Goal: Task Accomplishment & Management: Complete application form

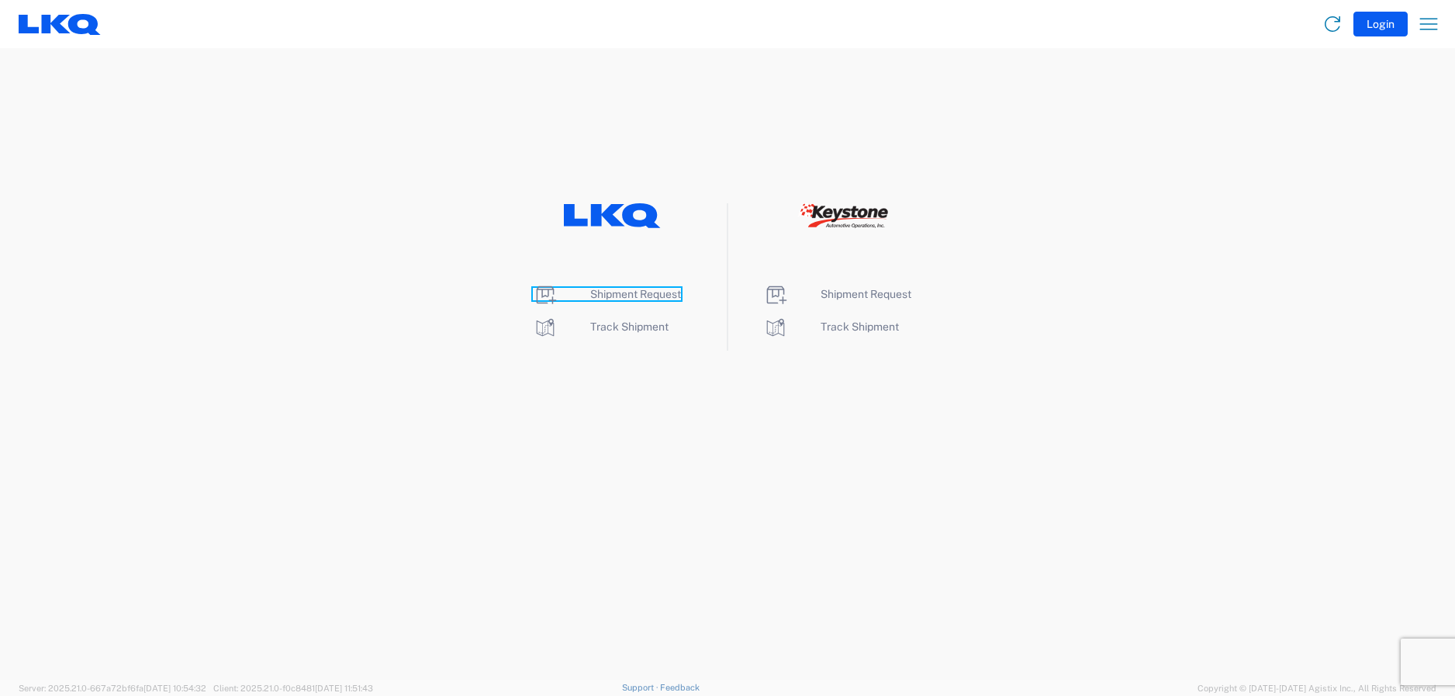
click at [652, 296] on span "Shipment Request" at bounding box center [635, 294] width 91 height 12
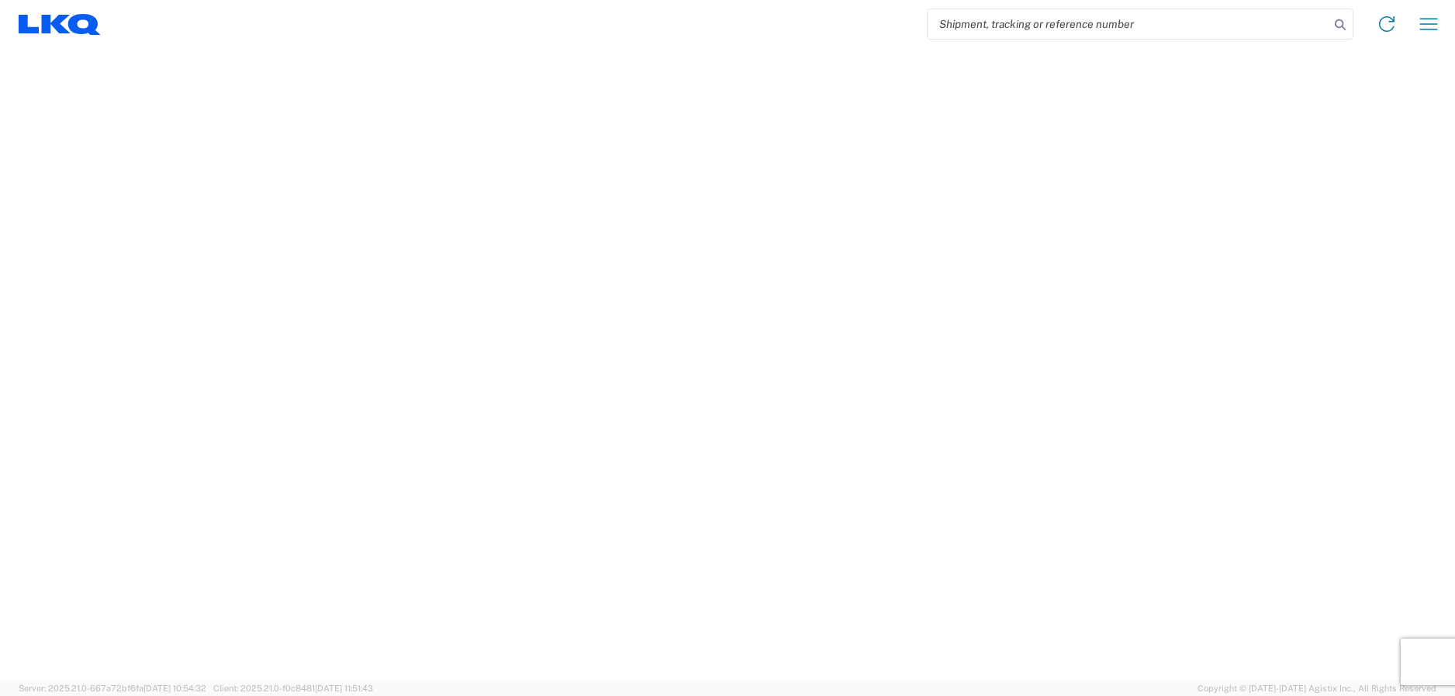
select select "FULL"
select select "LBS"
select select "IN"
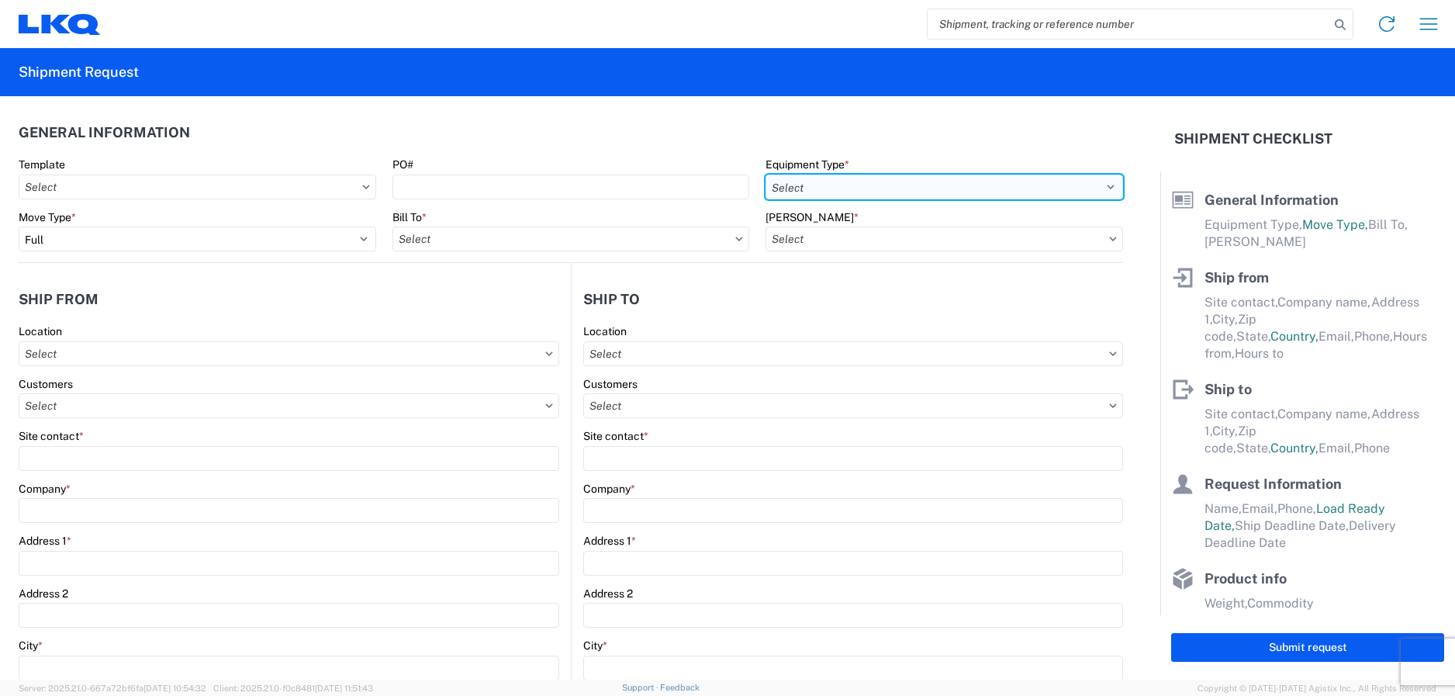
click at [966, 187] on select "Select 53’ Dry Van Flatbed Dropdeck (van) Lowboy (flatbed) Rail" at bounding box center [945, 187] width 358 height 25
select select "STDV"
click at [766, 175] on select "Select 53’ Dry Van Flatbed Dropdeck (van) Lowboy (flatbed) Rail" at bounding box center [945, 187] width 358 height 25
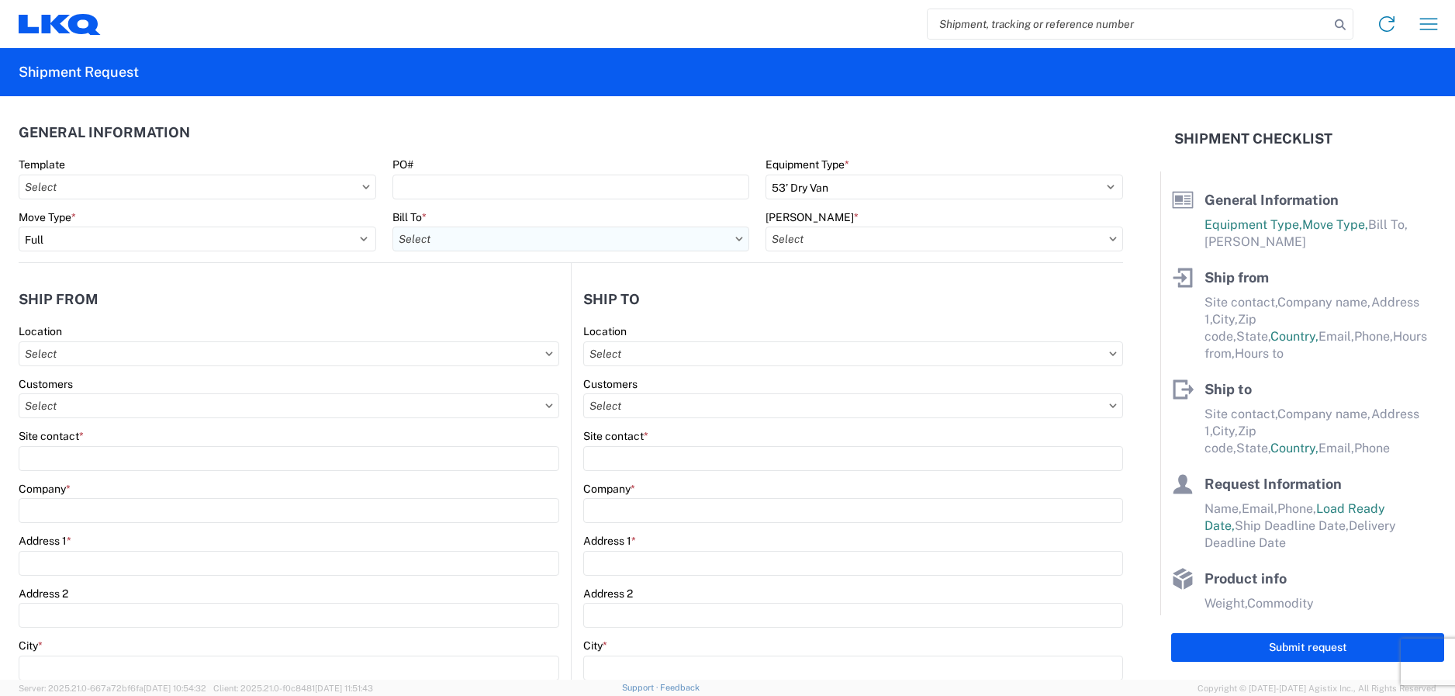
click at [717, 243] on input "text" at bounding box center [571, 238] width 358 height 25
type input "1725"
click at [506, 305] on div "1725 - LKQ Nevada" at bounding box center [527, 308] width 271 height 25
type input "1725 - LKQ Nevada"
click at [861, 240] on input "text" at bounding box center [945, 238] width 358 height 25
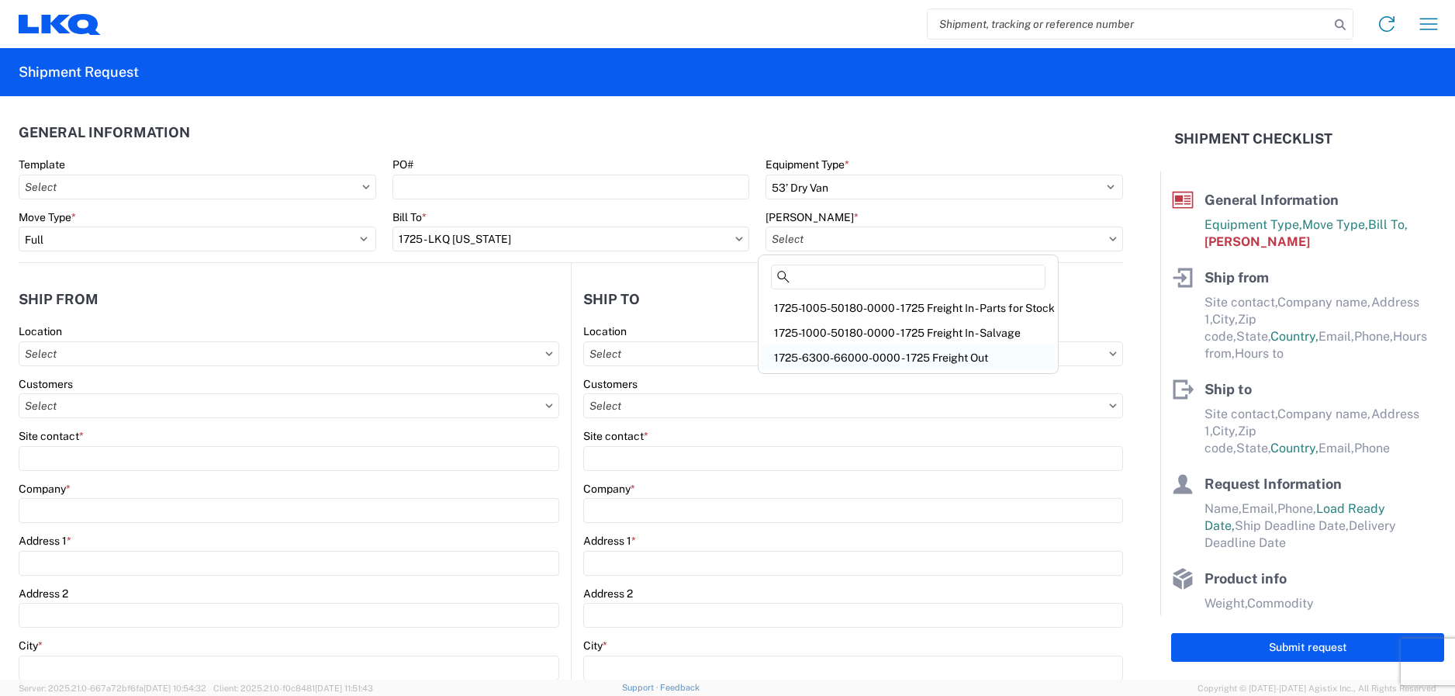
click at [863, 358] on div "1725-6300-66000-0000 - 1725 Freight Out" at bounding box center [908, 357] width 293 height 25
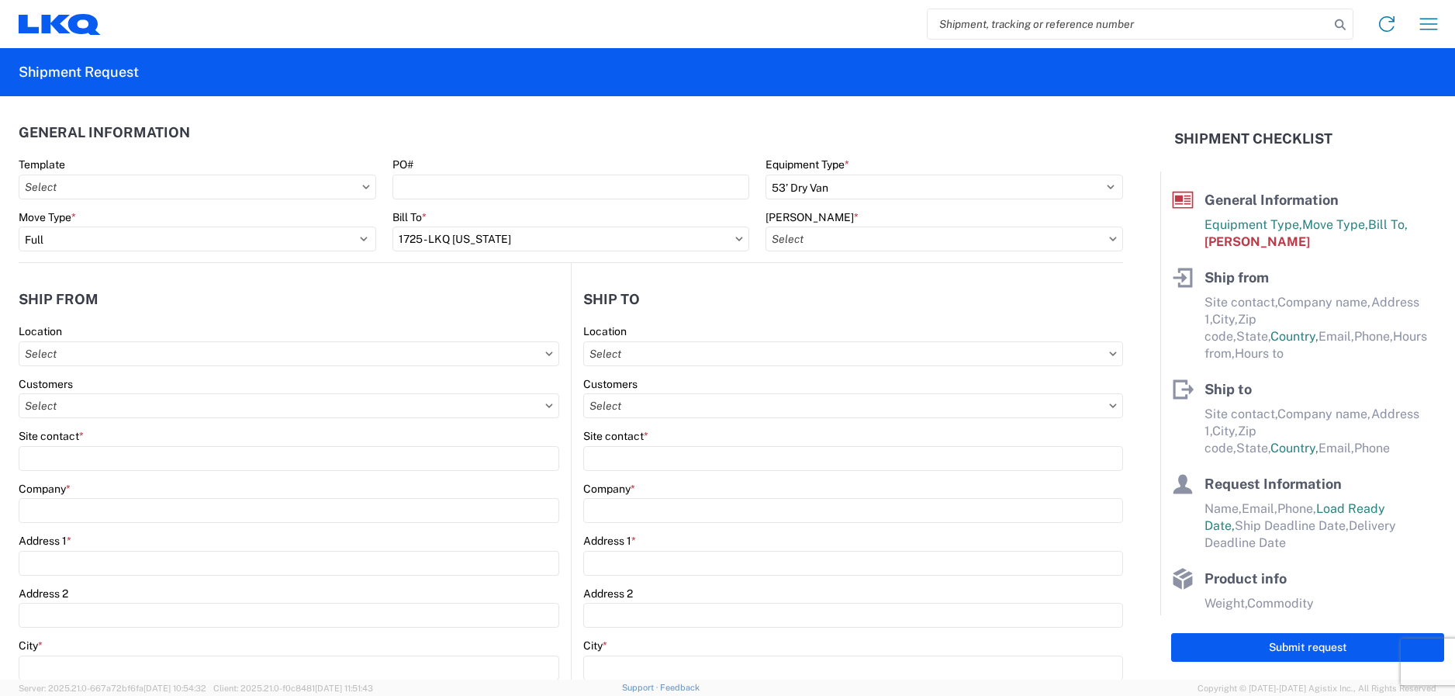
type input "1725-6300-66000-0000 - 1725 Freight Out"
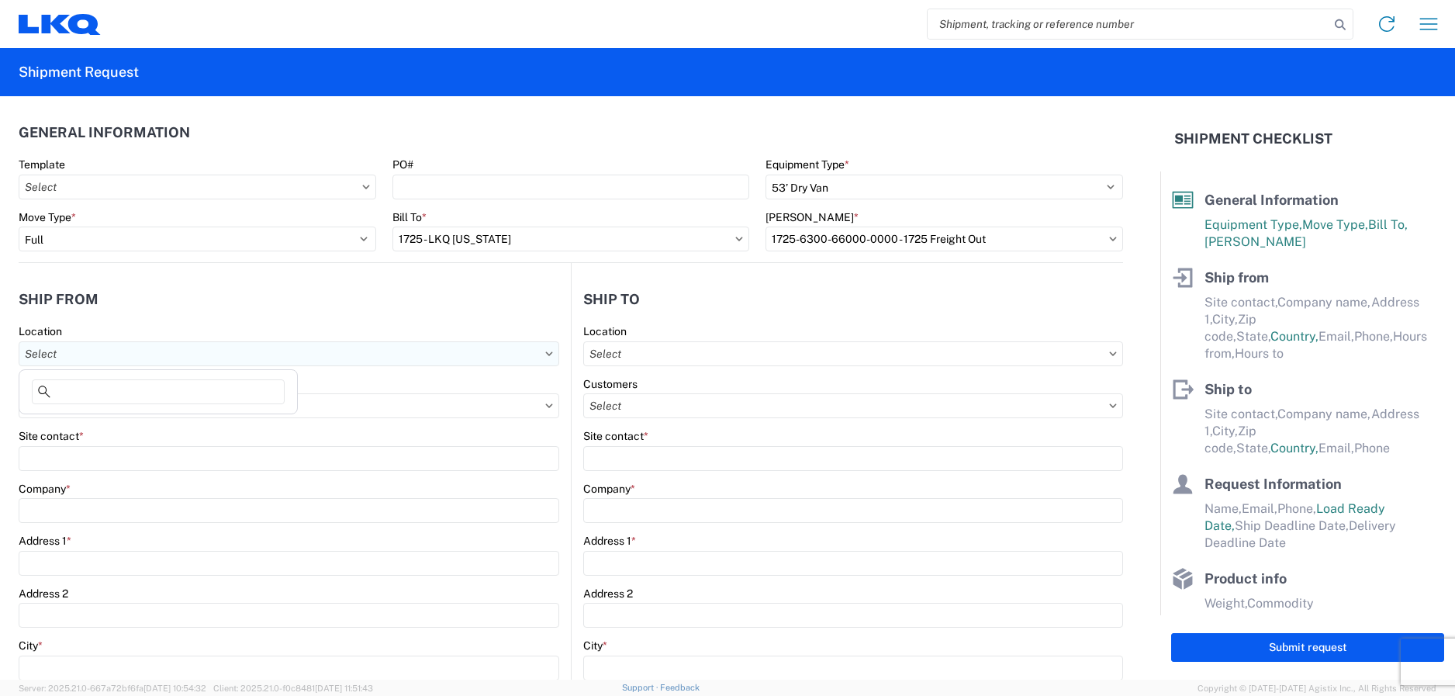
click at [61, 361] on input "text" at bounding box center [289, 353] width 541 height 25
type input "1725"
click at [85, 424] on div "1725 - LKQ Nevada" at bounding box center [157, 422] width 271 height 25
type input "1725 - LKQ Nevada"
type input "LKQ Corporation"
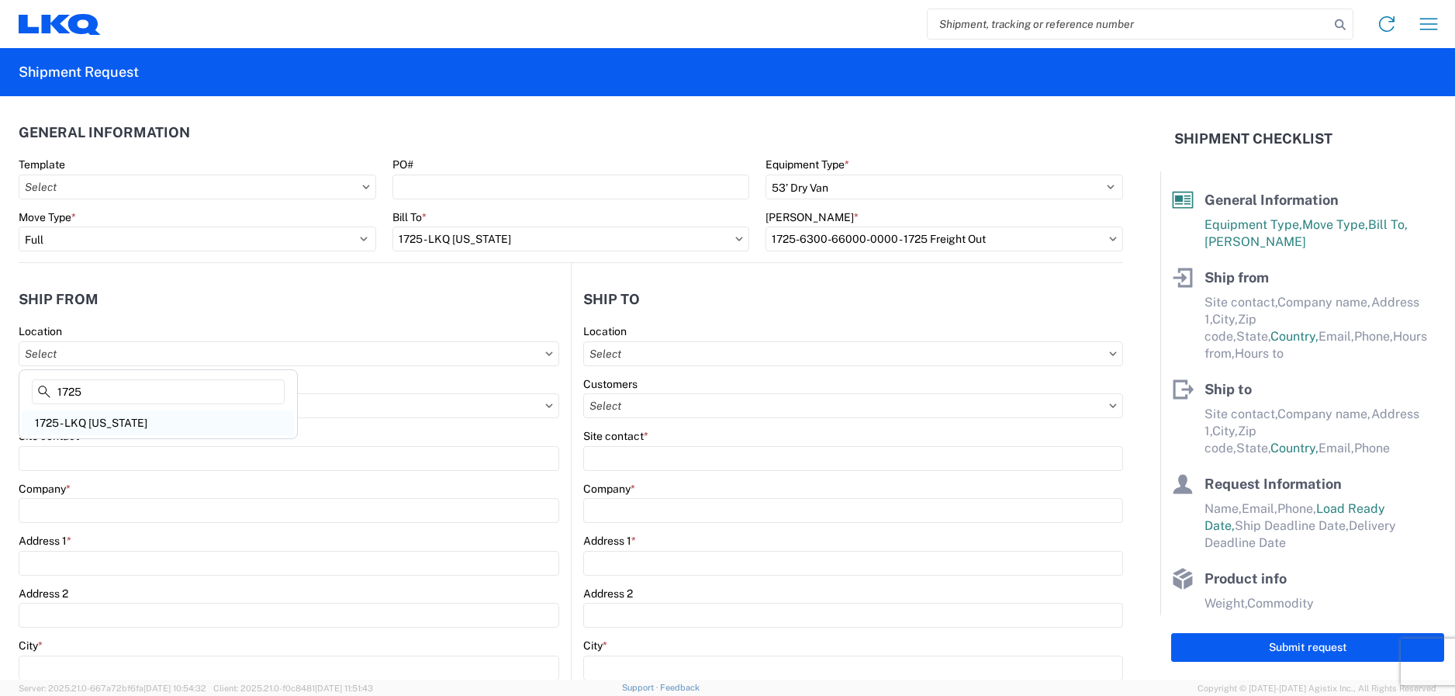
type input "4995 Copper Sage"
type input "North Las Vegas"
type input "89081"
select select "NV"
select select "US"
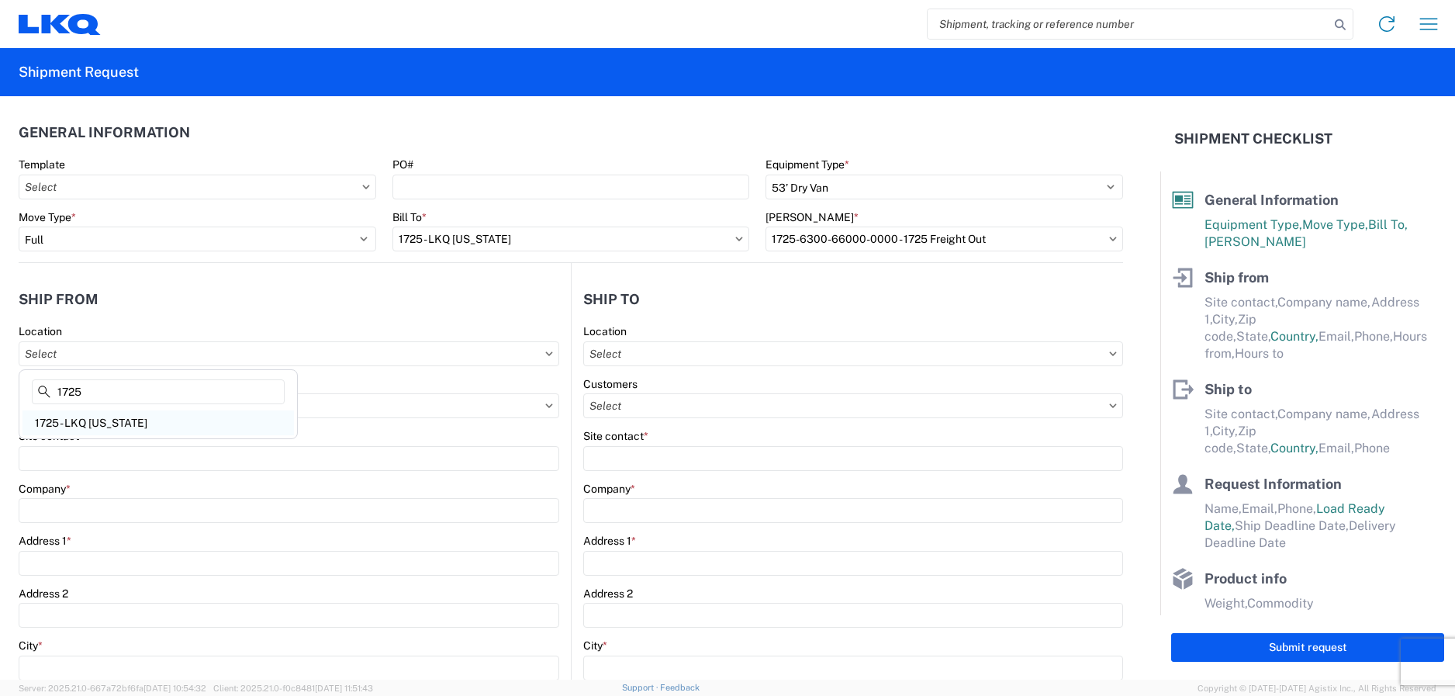
type input "07:00"
type input "10:00"
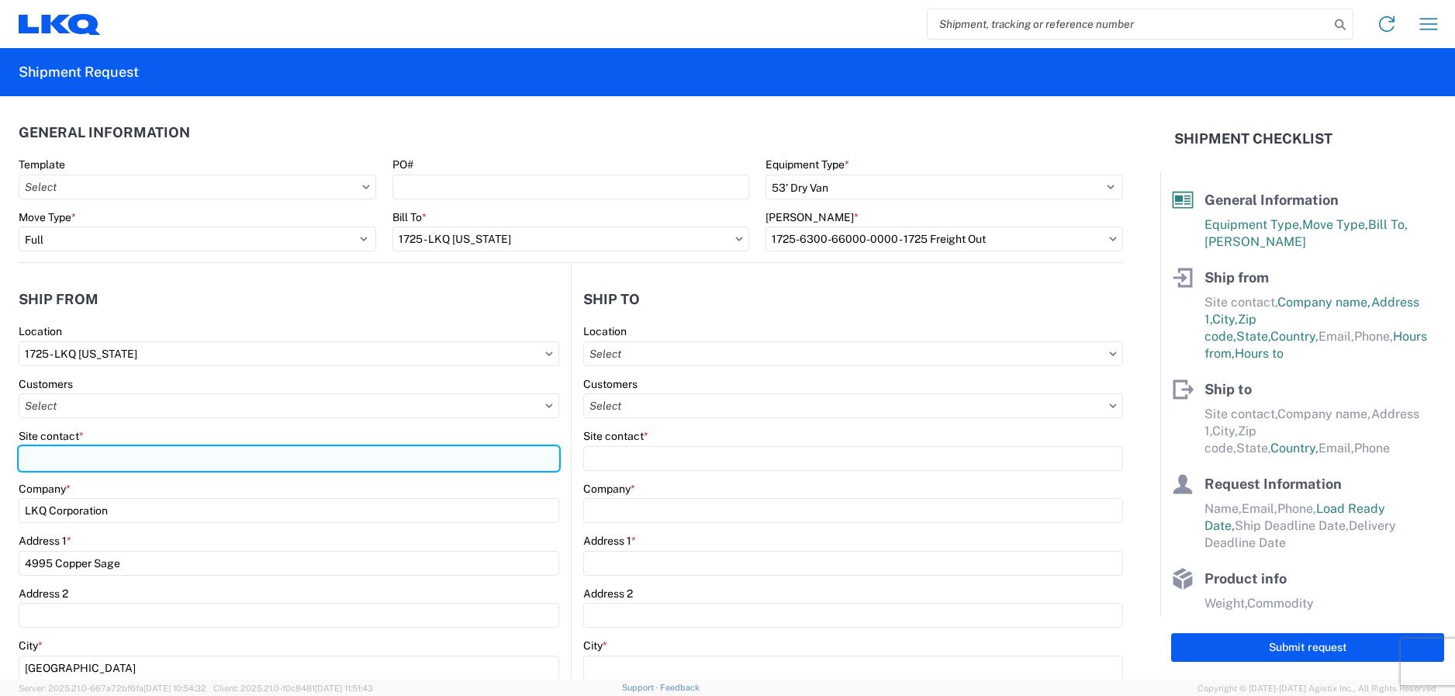
click at [163, 459] on input "Site contact *" at bounding box center [289, 458] width 541 height 25
type input "Jeremy Hornyak"
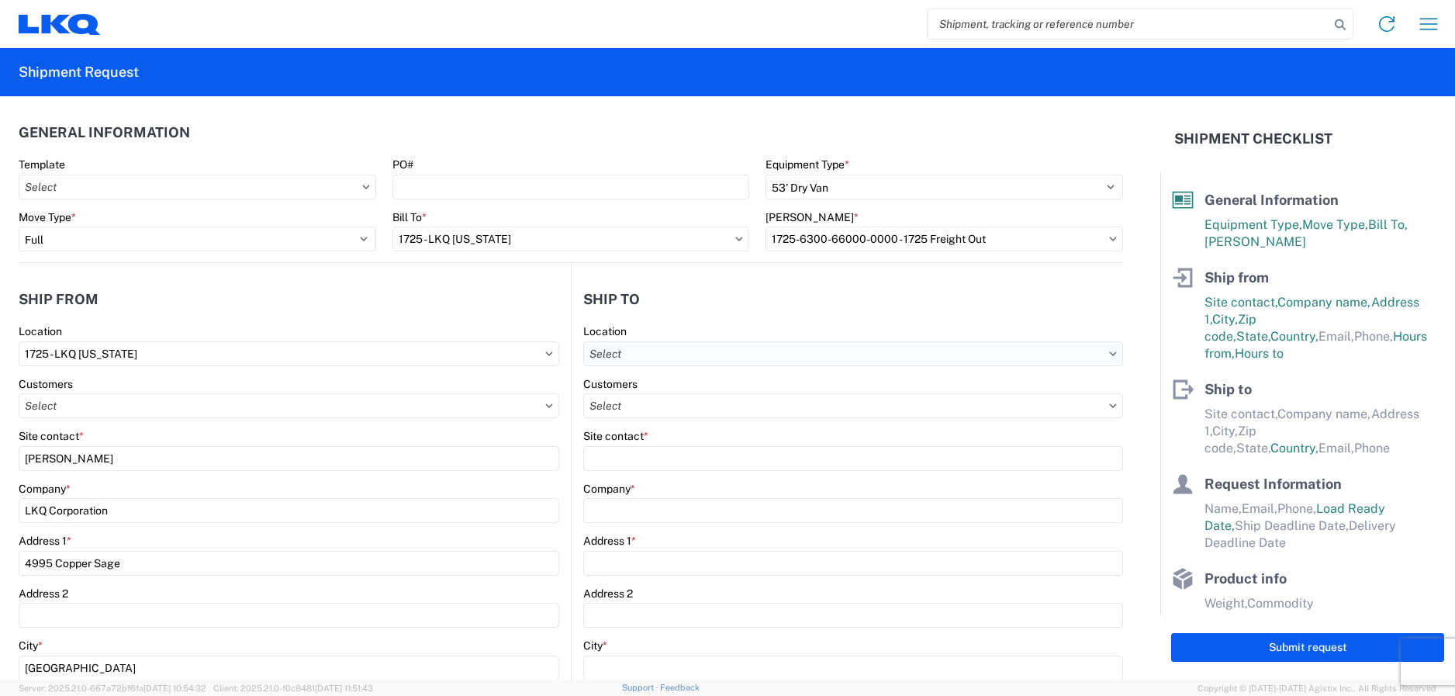
click at [611, 354] on input "text" at bounding box center [853, 353] width 540 height 25
type input "1769"
click at [641, 424] on div "1769 - California Core" at bounding box center [717, 422] width 271 height 25
type input "1769 - California Core"
type input "LKQ Corporation"
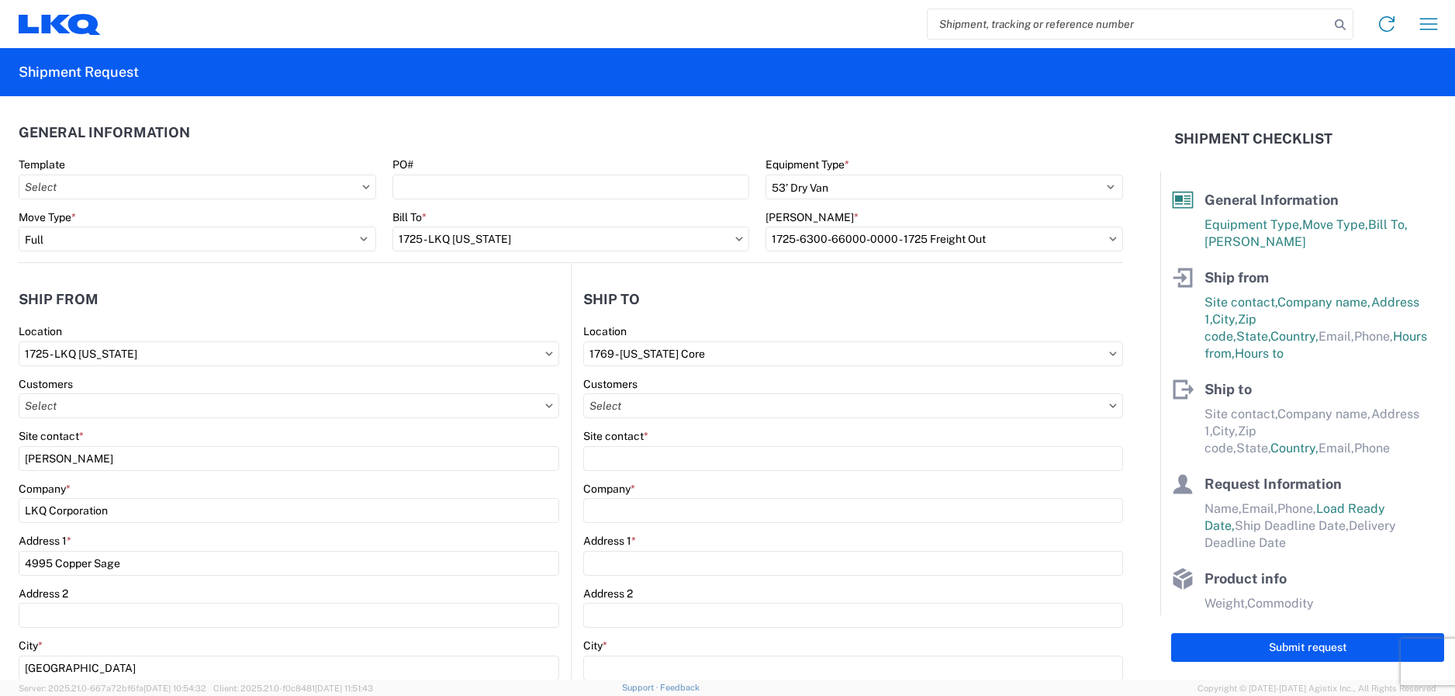
type input "405 S Wanamaker Ave"
type input "Ontario"
type input "91761"
select select "US"
type input "909-212-0780"
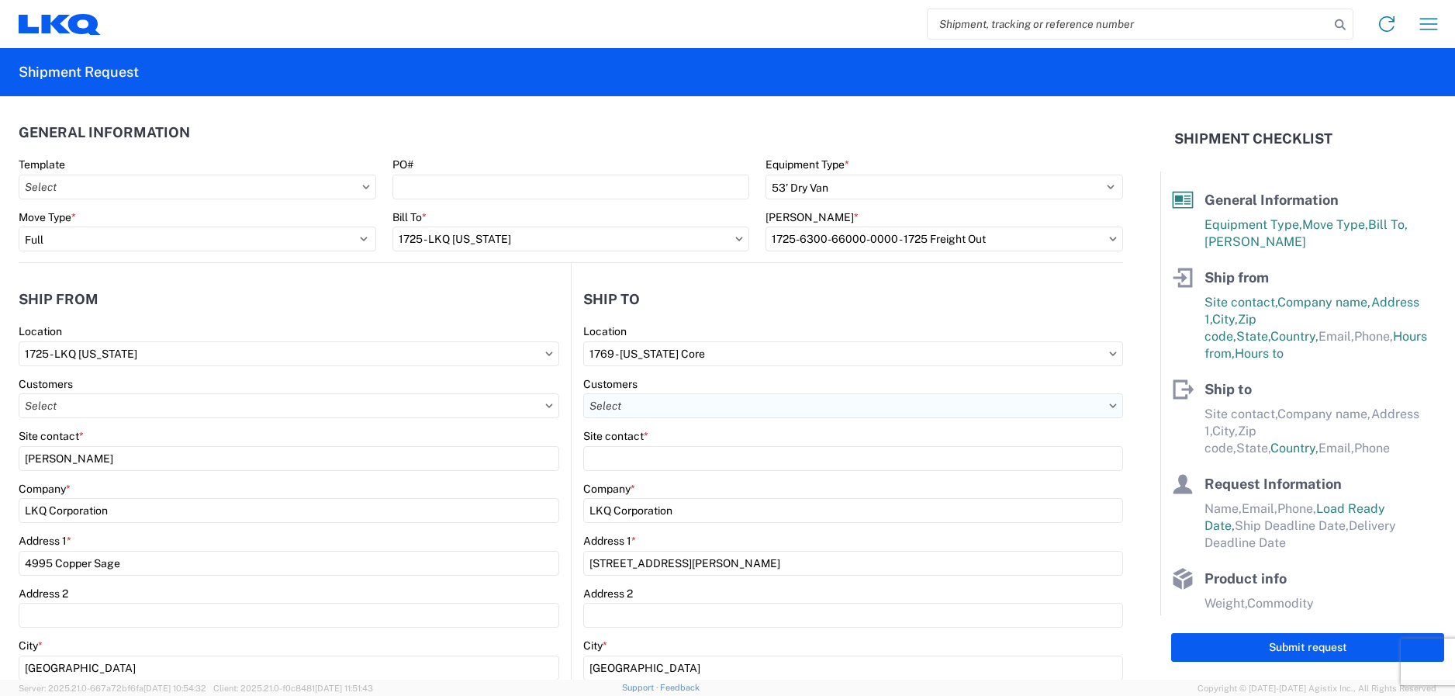
select select "CA"
click at [633, 406] on input "text" at bounding box center [853, 405] width 540 height 25
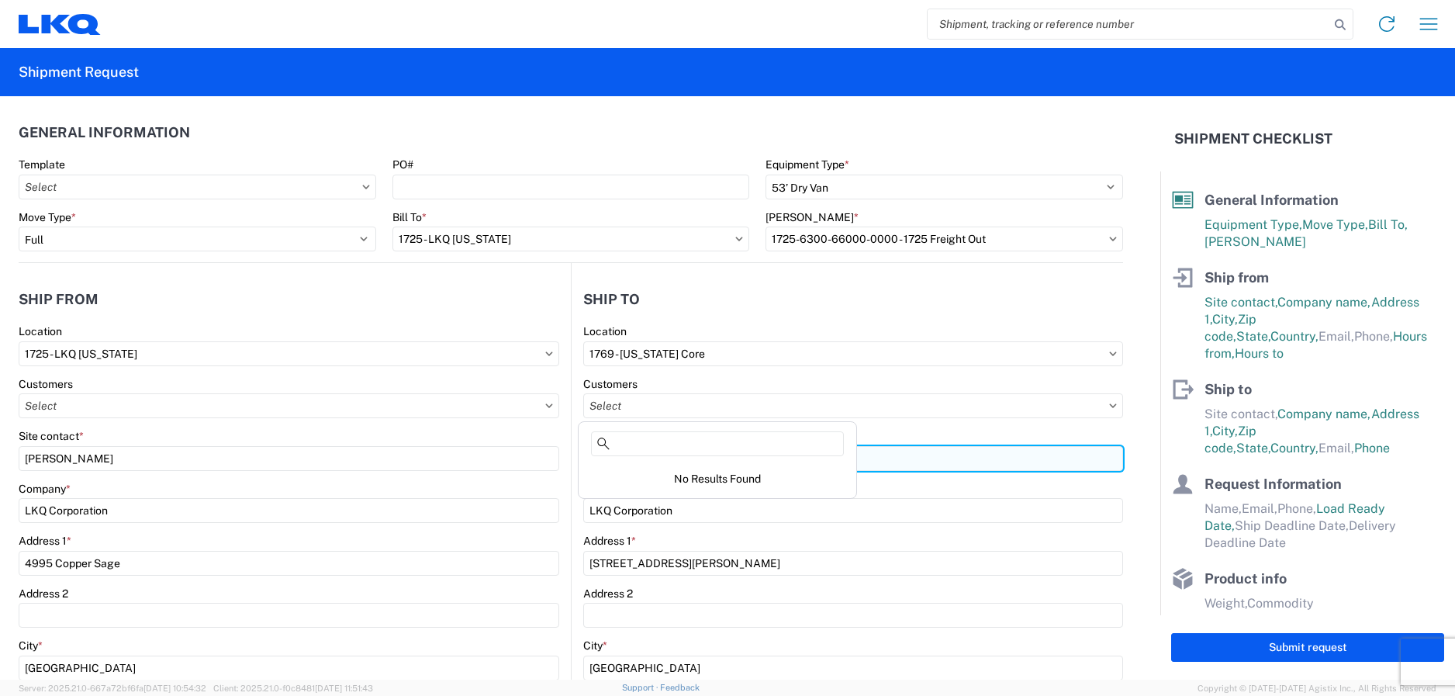
click at [936, 461] on input "Site contact *" at bounding box center [853, 458] width 540 height 25
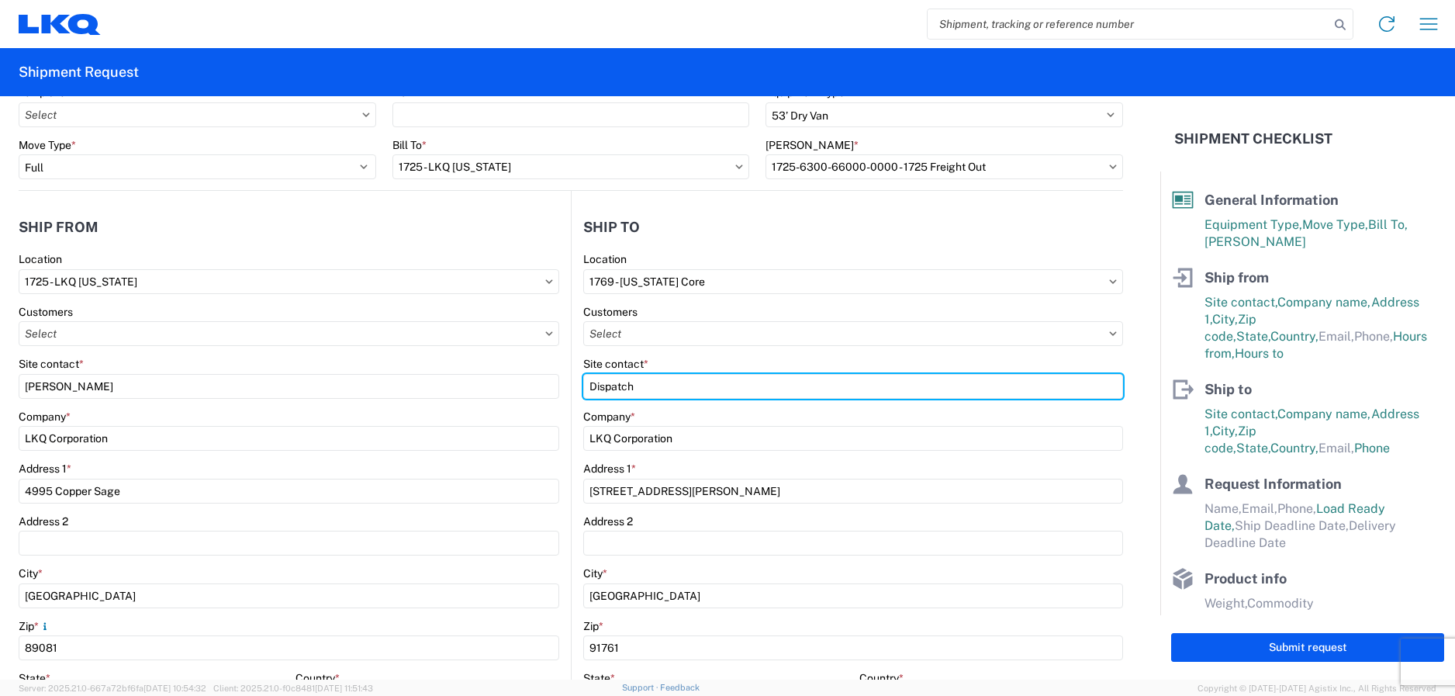
scroll to position [388, 0]
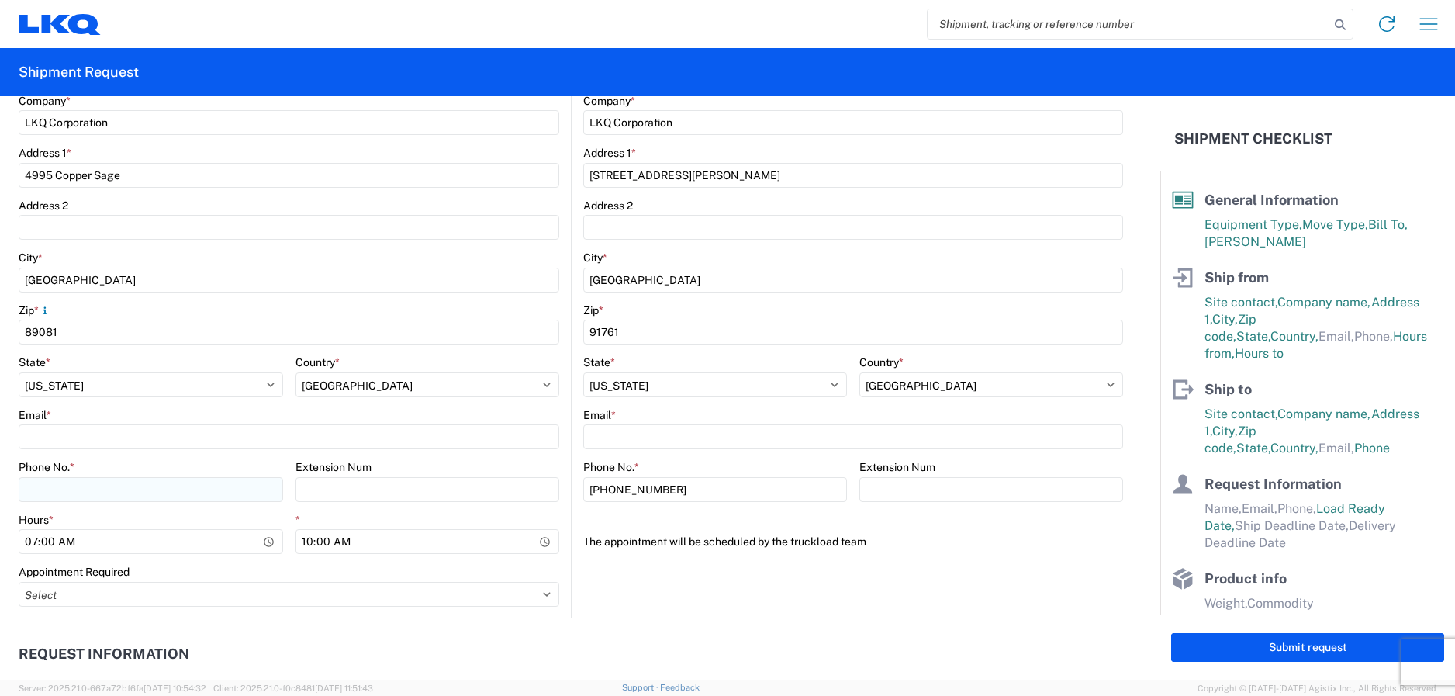
type input "Dispatch"
click at [101, 488] on input "Phone No. *" at bounding box center [151, 489] width 265 height 25
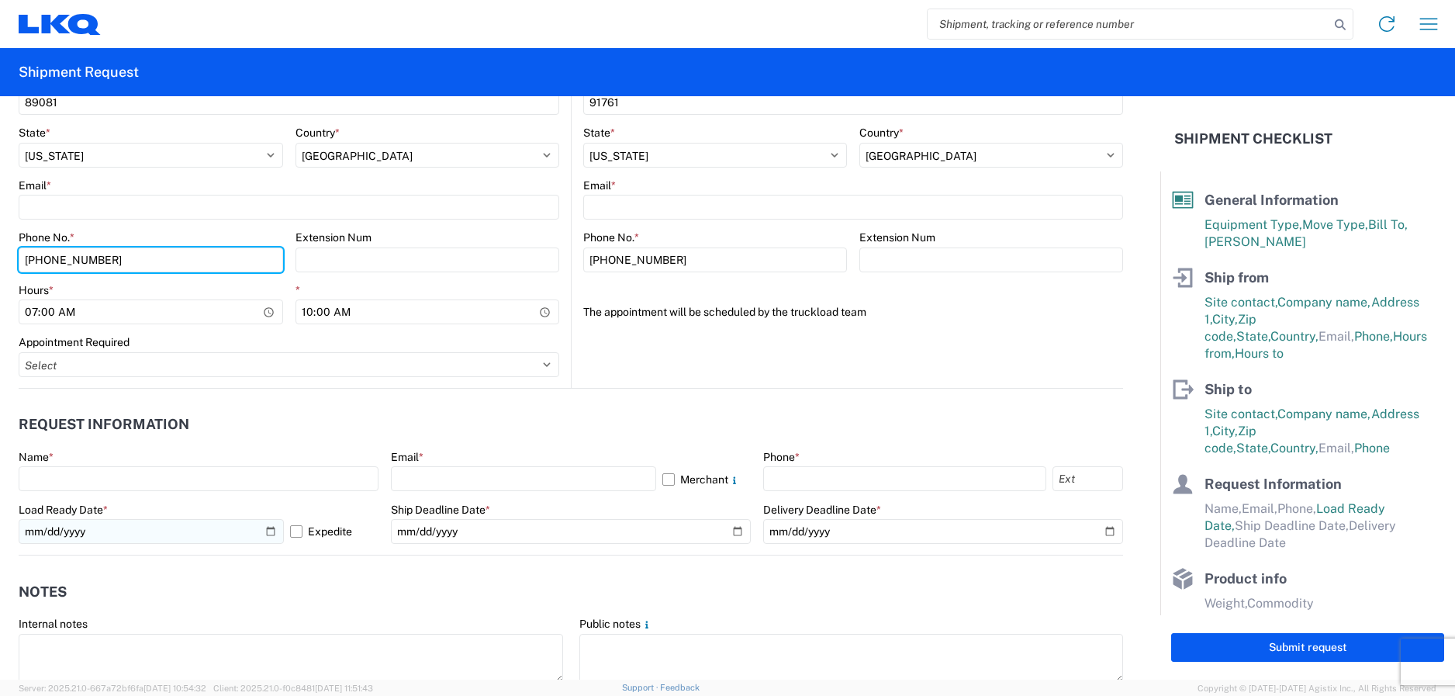
scroll to position [621, 0]
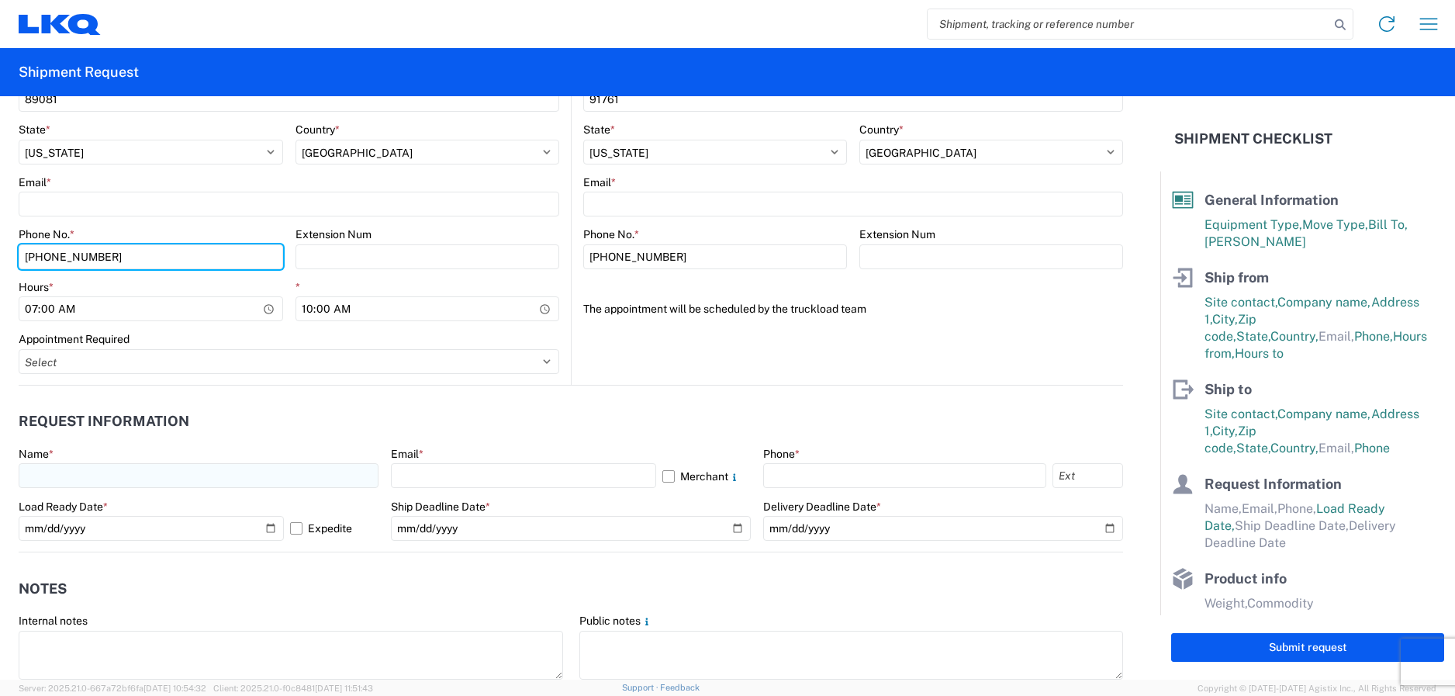
type input "702-789-4013"
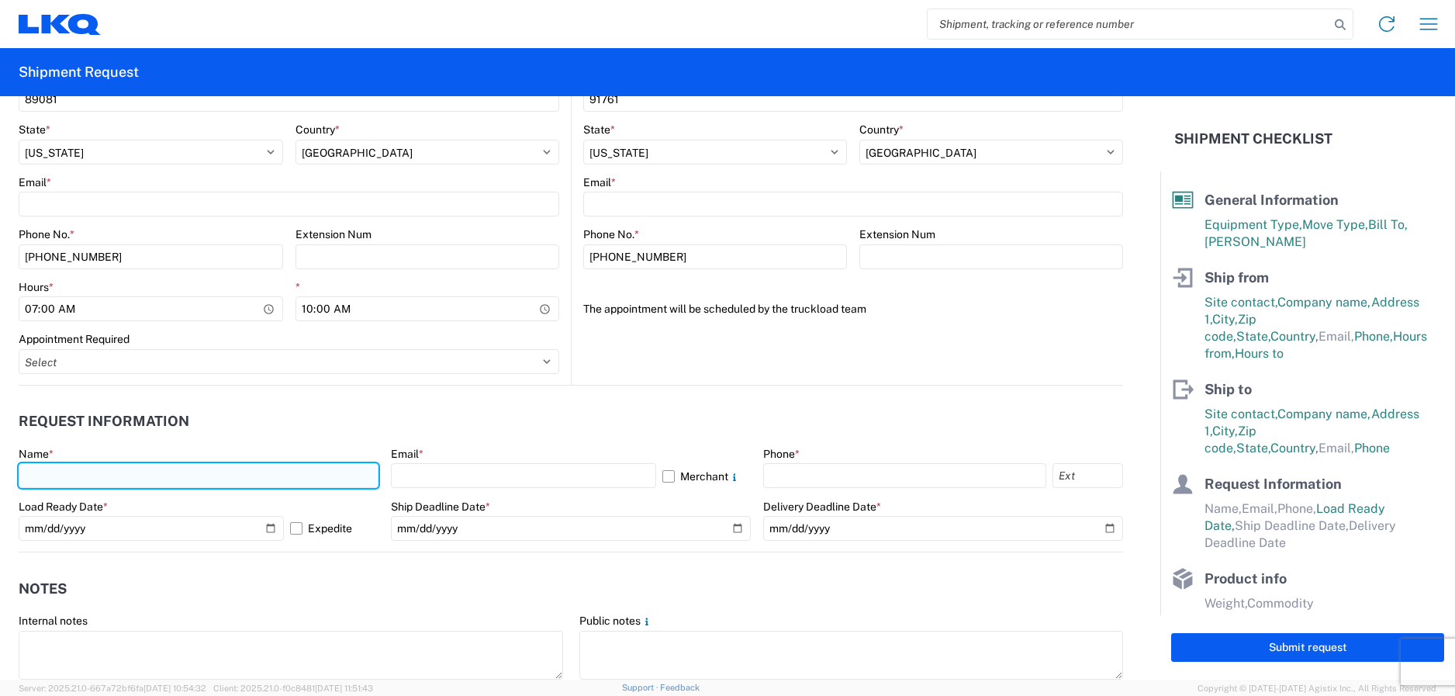
click at [72, 475] on input "text" at bounding box center [199, 475] width 360 height 25
type input "Jeremy Hornyak"
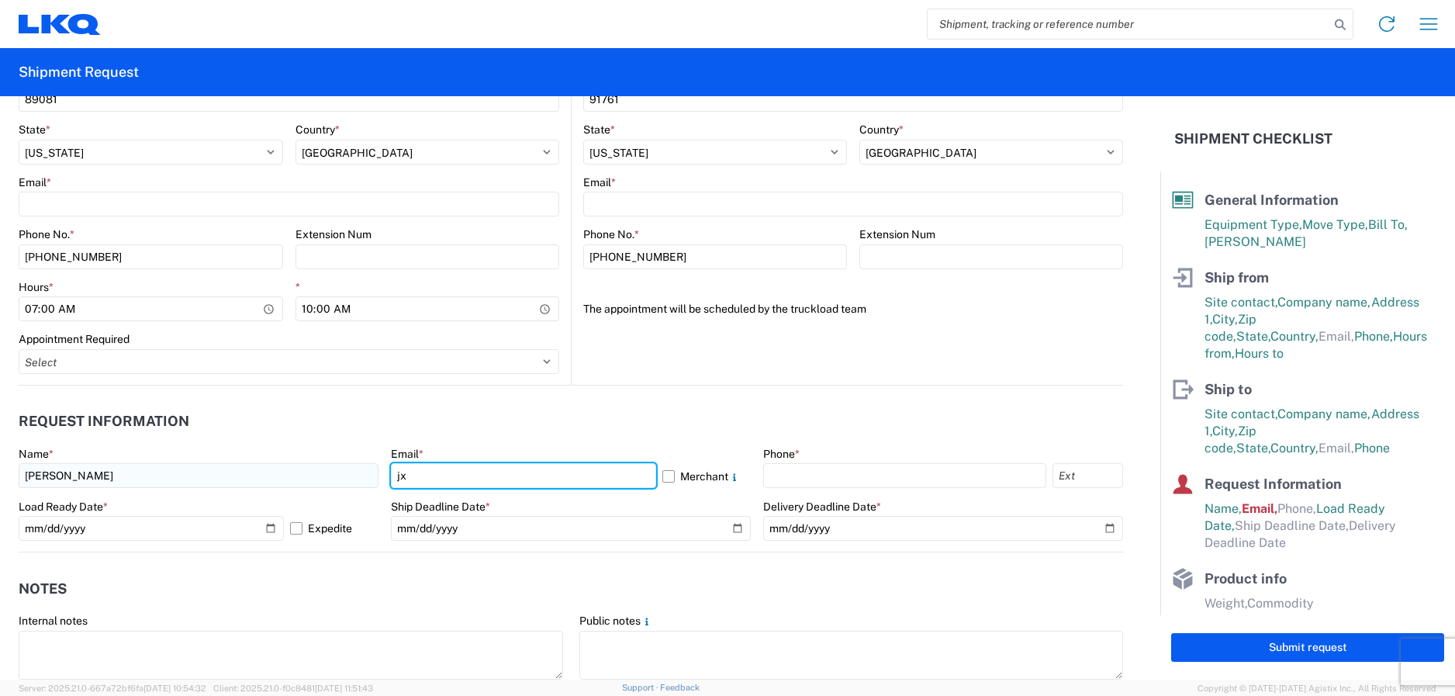
type input "jxhornyak@lkqcorp.com"
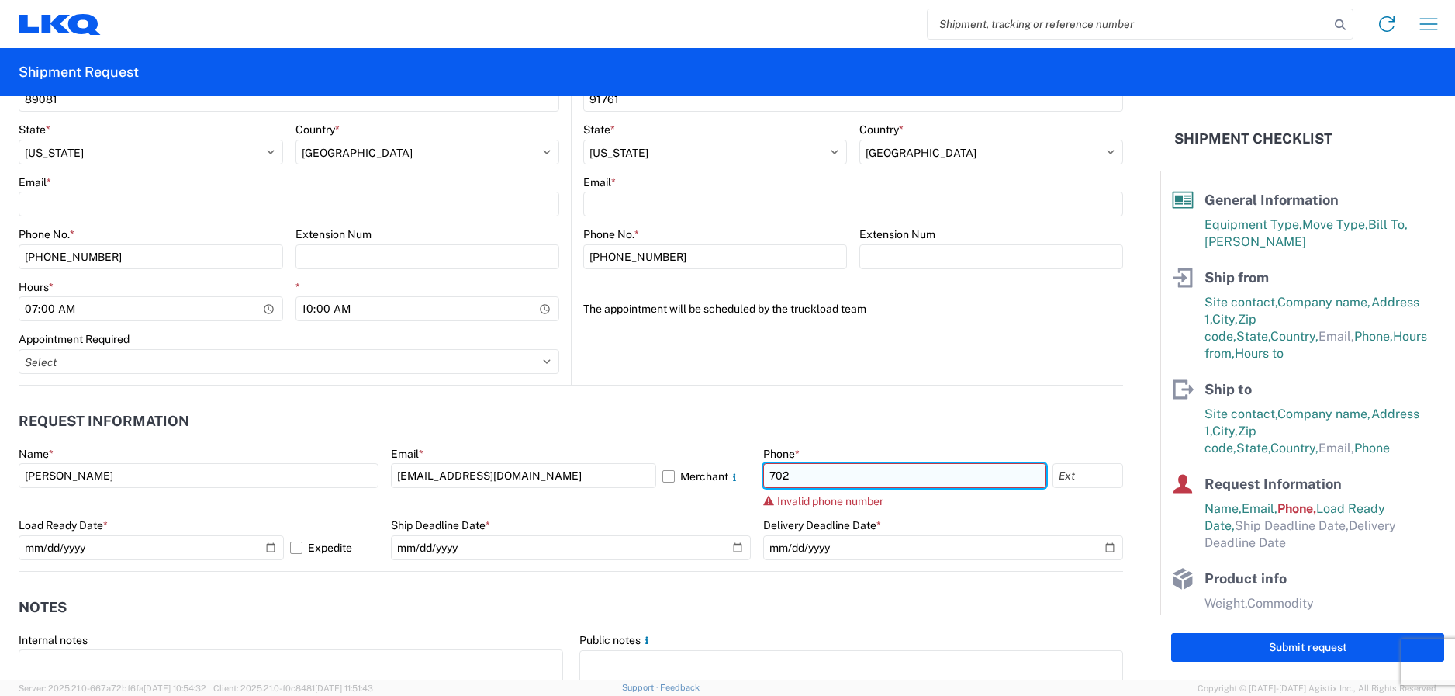
click at [787, 483] on input "702" at bounding box center [904, 475] width 283 height 25
type input "7027894013"
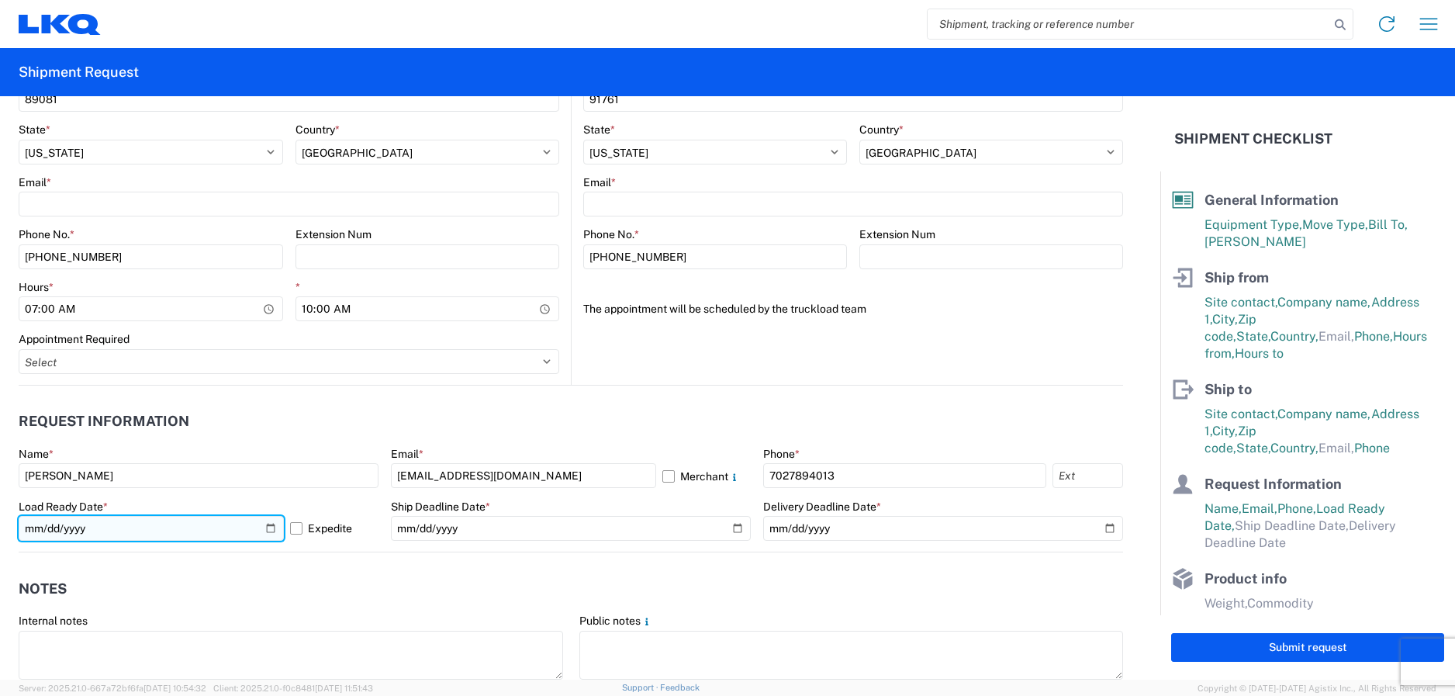
click at [266, 527] on input "2025-10-15" at bounding box center [151, 528] width 265 height 25
type input "2025-10-14"
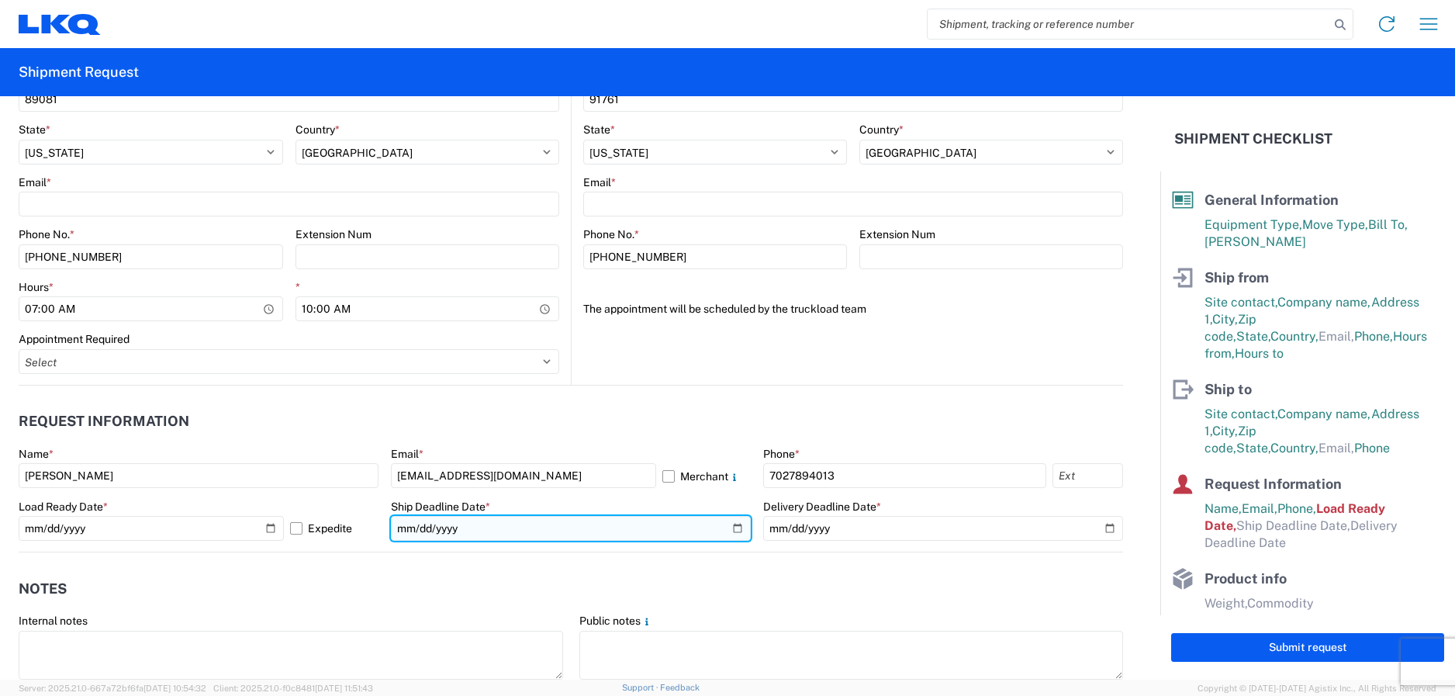
click at [541, 527] on input "date" at bounding box center [571, 528] width 360 height 25
click at [734, 527] on input "date" at bounding box center [571, 528] width 360 height 25
type input "2025-10-14"
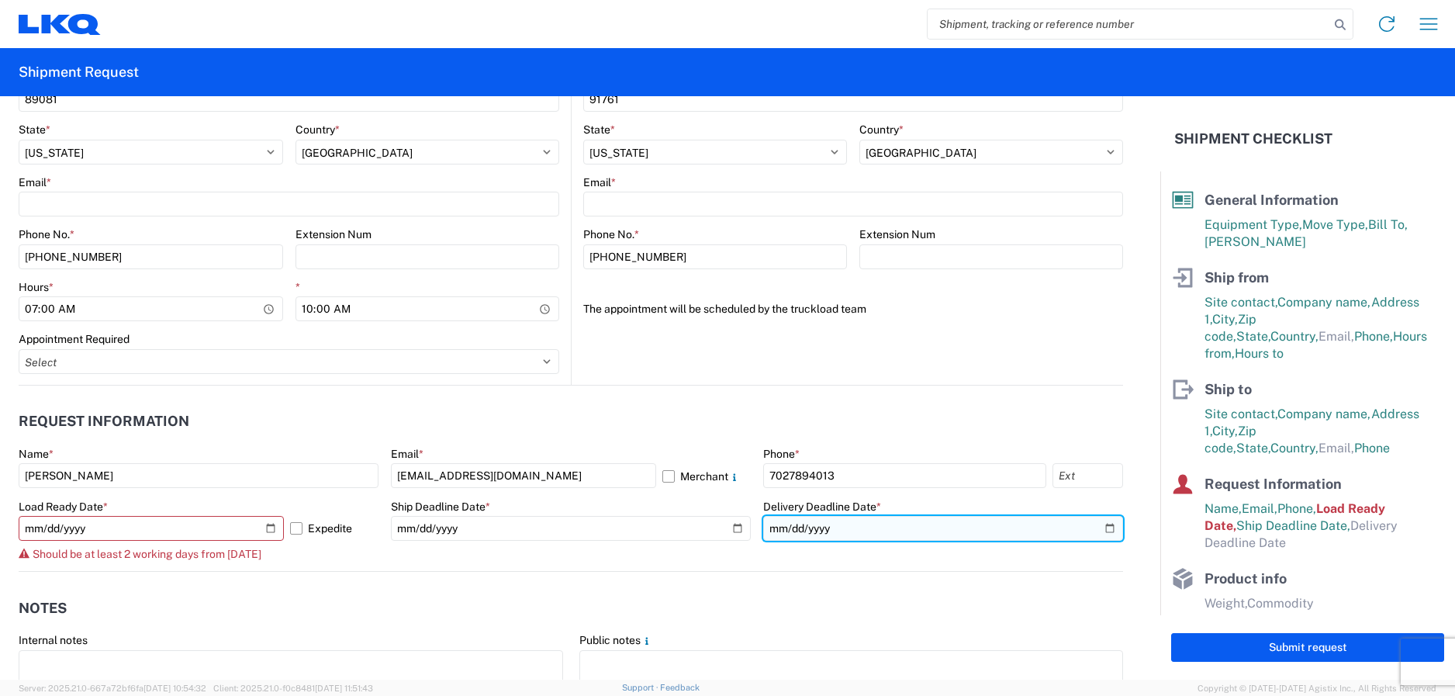
click at [838, 534] on input "date" at bounding box center [943, 528] width 360 height 25
click at [1100, 527] on input "date" at bounding box center [943, 528] width 360 height 25
type input "2025-10-15"
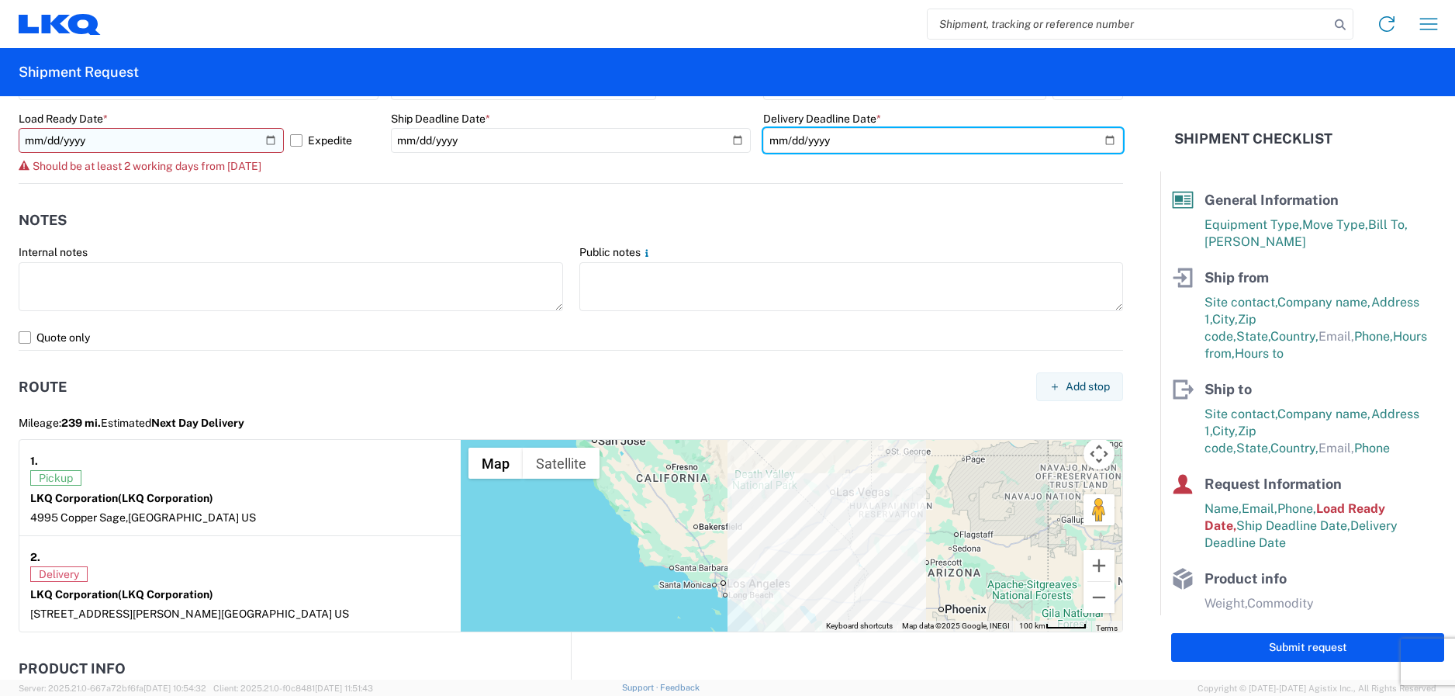
scroll to position [1319, 0]
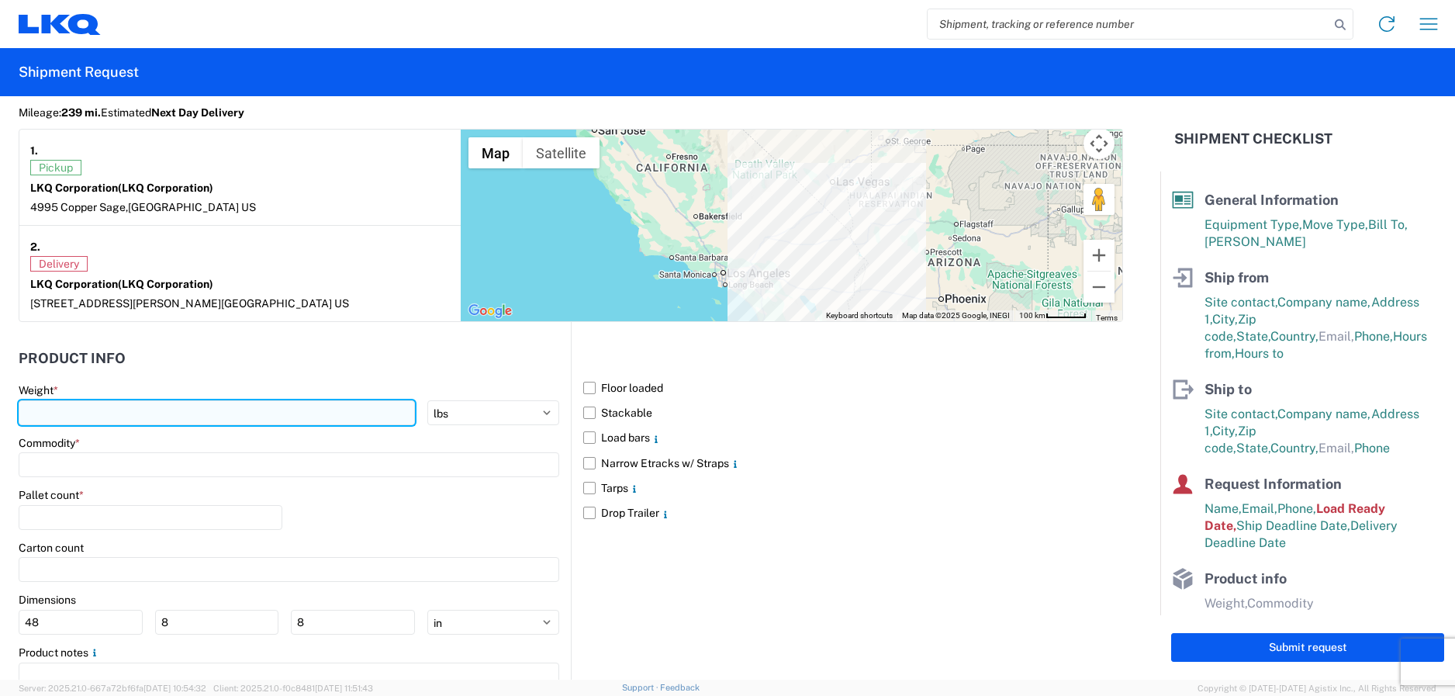
click at [191, 420] on input "number" at bounding box center [217, 412] width 396 height 25
type input "42000"
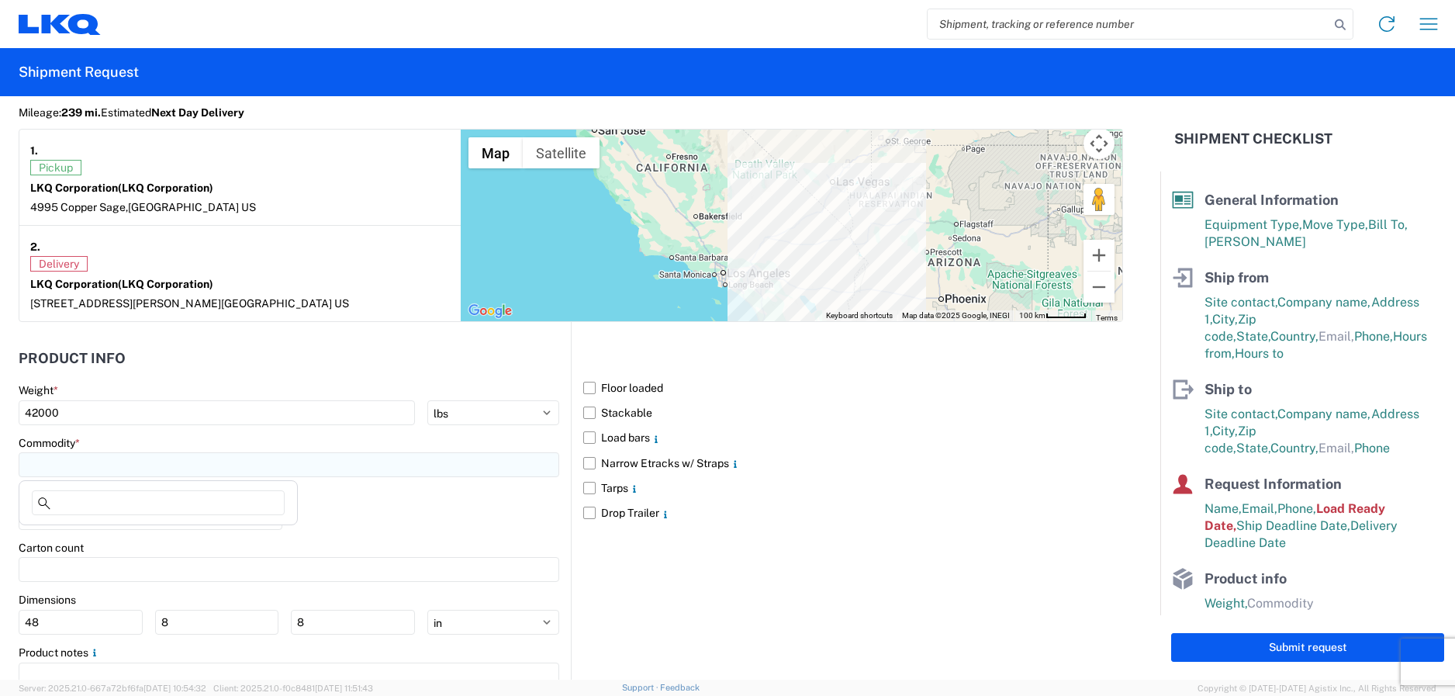
click at [239, 472] on input at bounding box center [289, 464] width 541 height 25
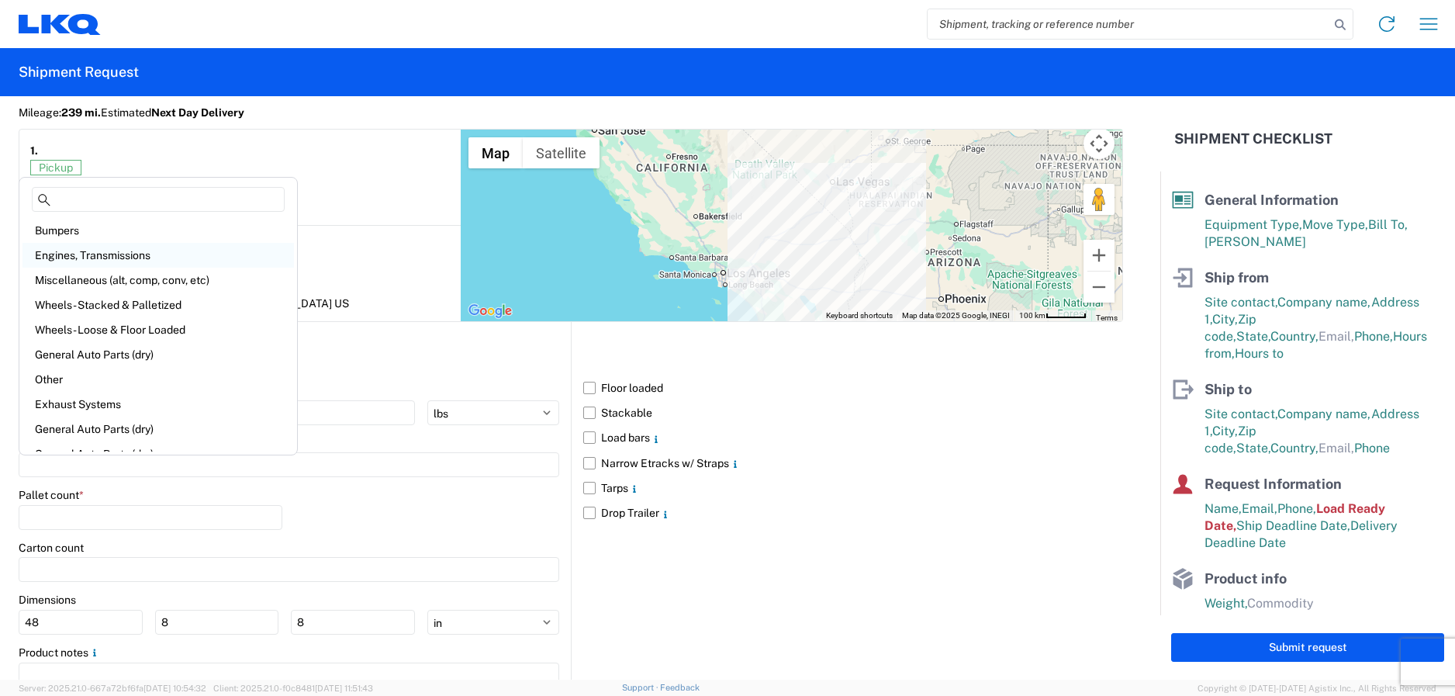
click at [111, 260] on div "Engines, Transmissions" at bounding box center [157, 255] width 271 height 25
type input "Engines, Transmissions"
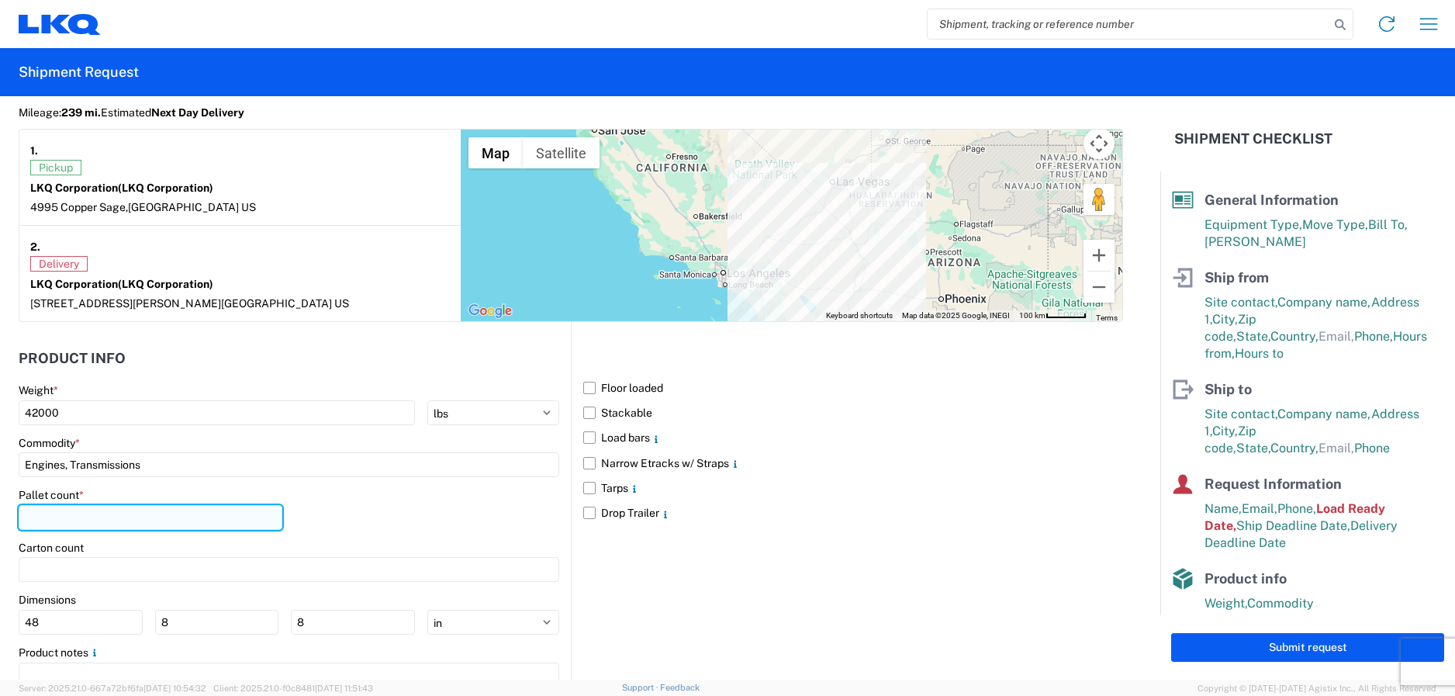
click at [109, 518] on input "number" at bounding box center [151, 517] width 264 height 25
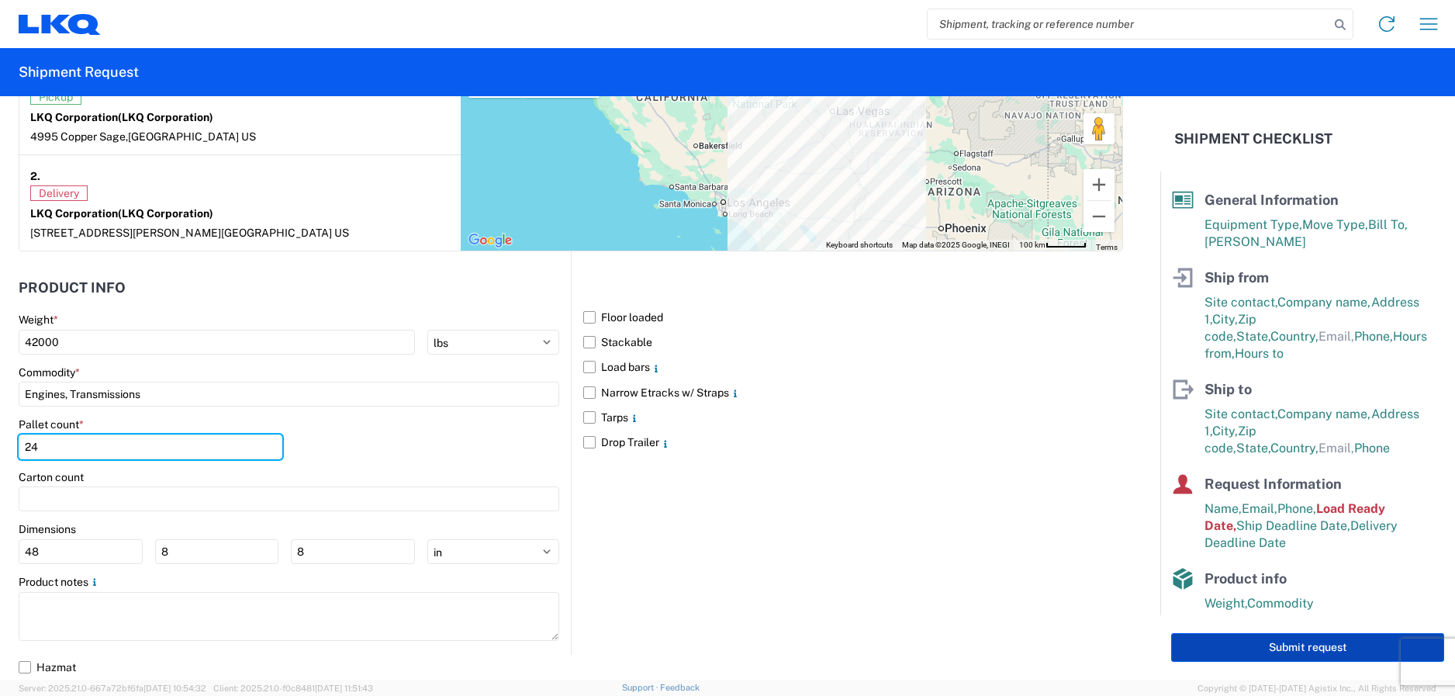
type input "24"
click at [1271, 654] on button "Submit request" at bounding box center [1307, 647] width 273 height 29
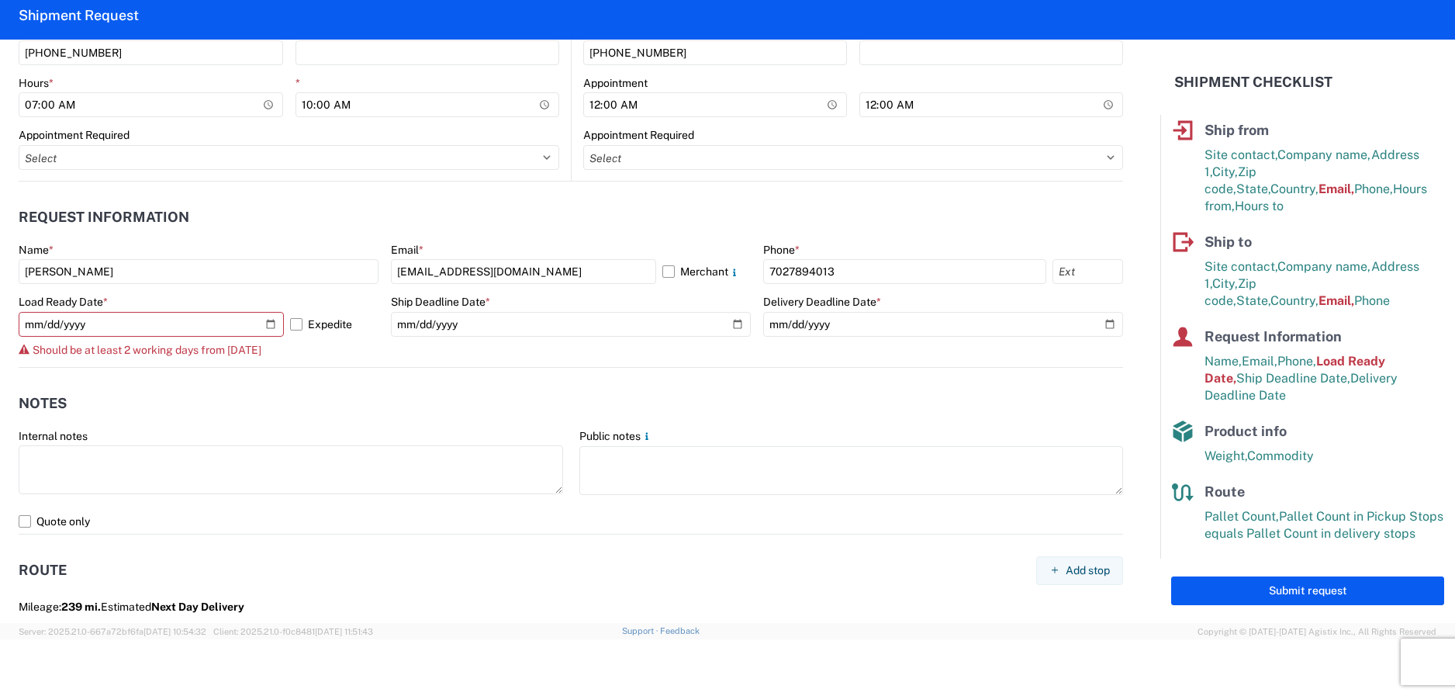
scroll to position [710, 0]
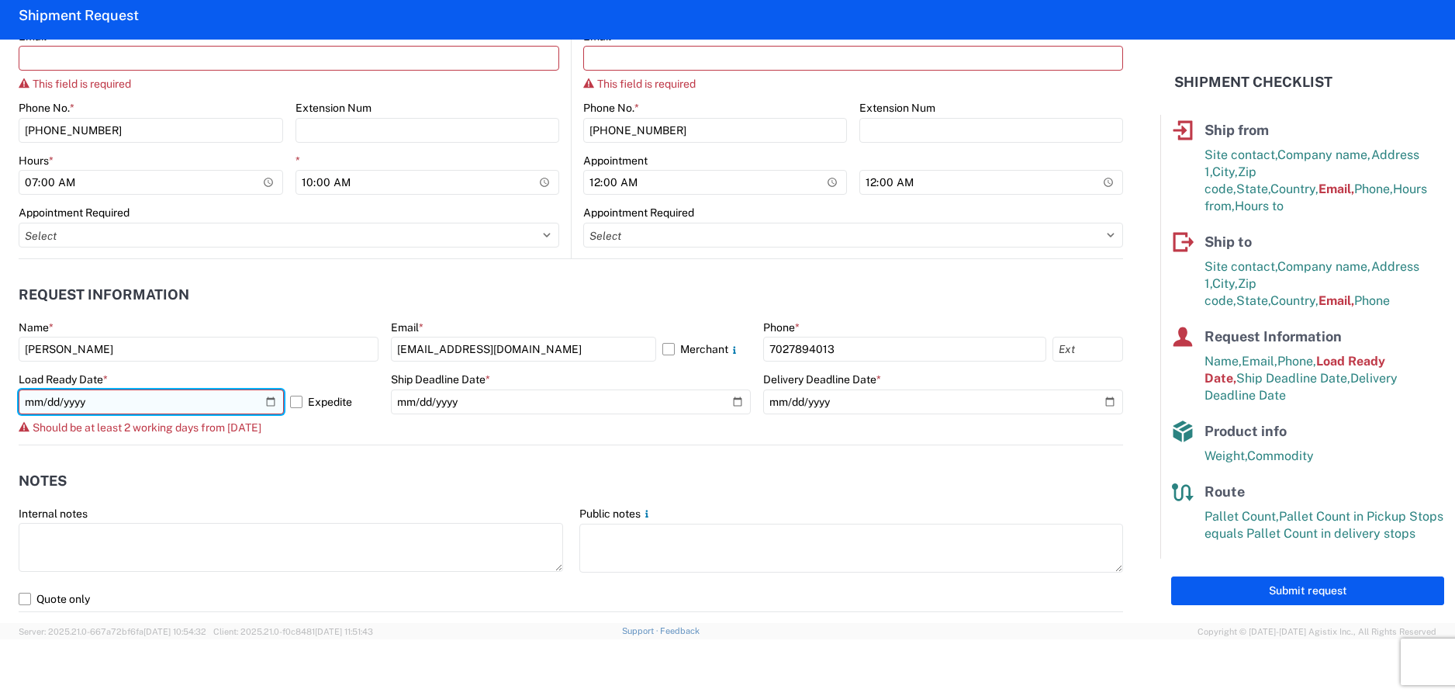
click at [267, 398] on input "2025-10-14" at bounding box center [151, 401] width 265 height 25
click at [265, 399] on input "2025-10-14" at bounding box center [151, 401] width 265 height 25
type input "2025-10-15"
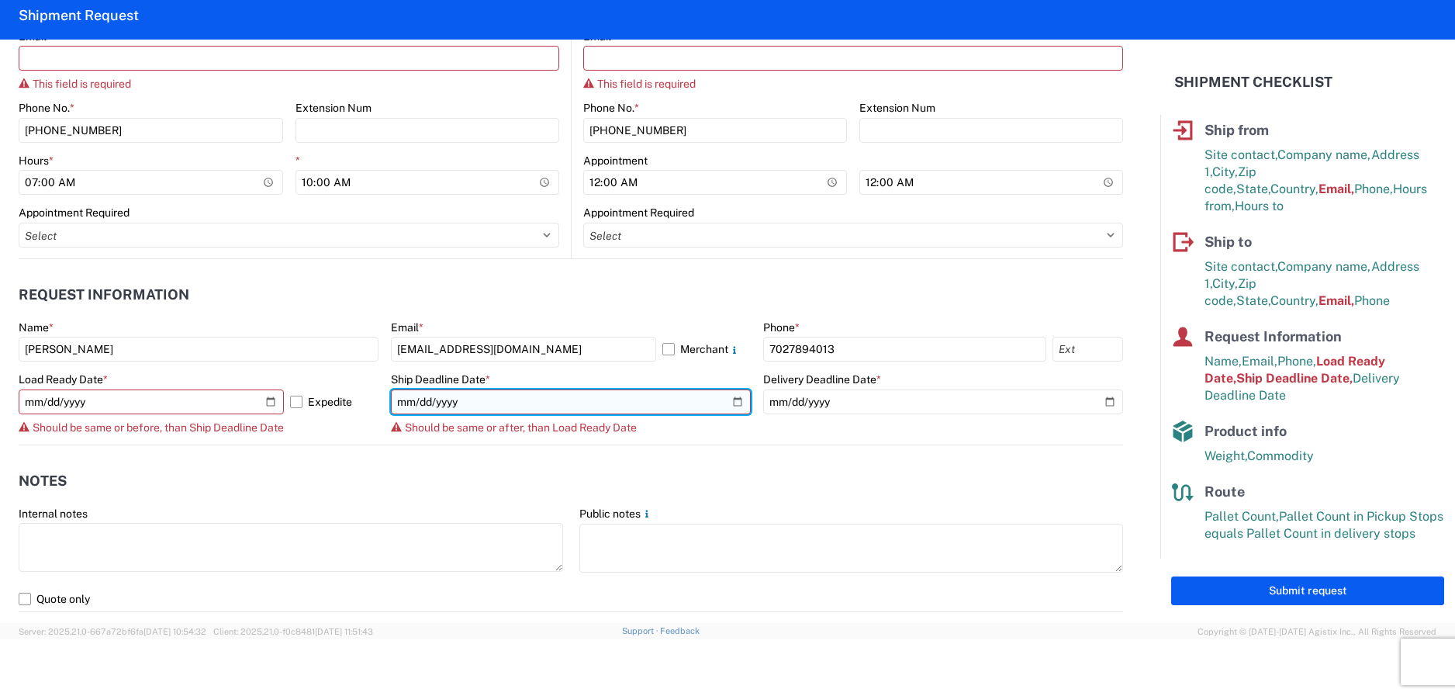
click at [729, 400] on input "2025-10-14" at bounding box center [571, 401] width 360 height 25
type input "2025-10-15"
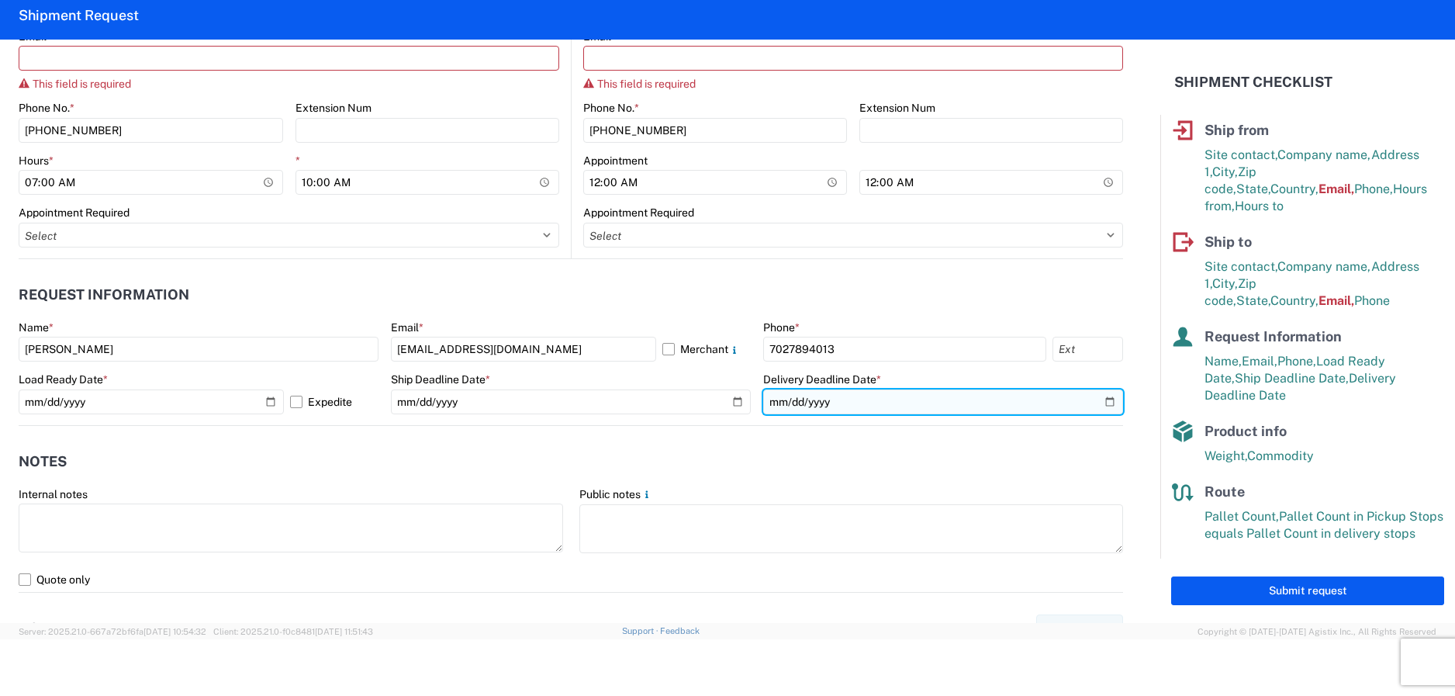
click at [1098, 397] on input "2025-10-15" at bounding box center [943, 401] width 360 height 25
type input "2025-10-16"
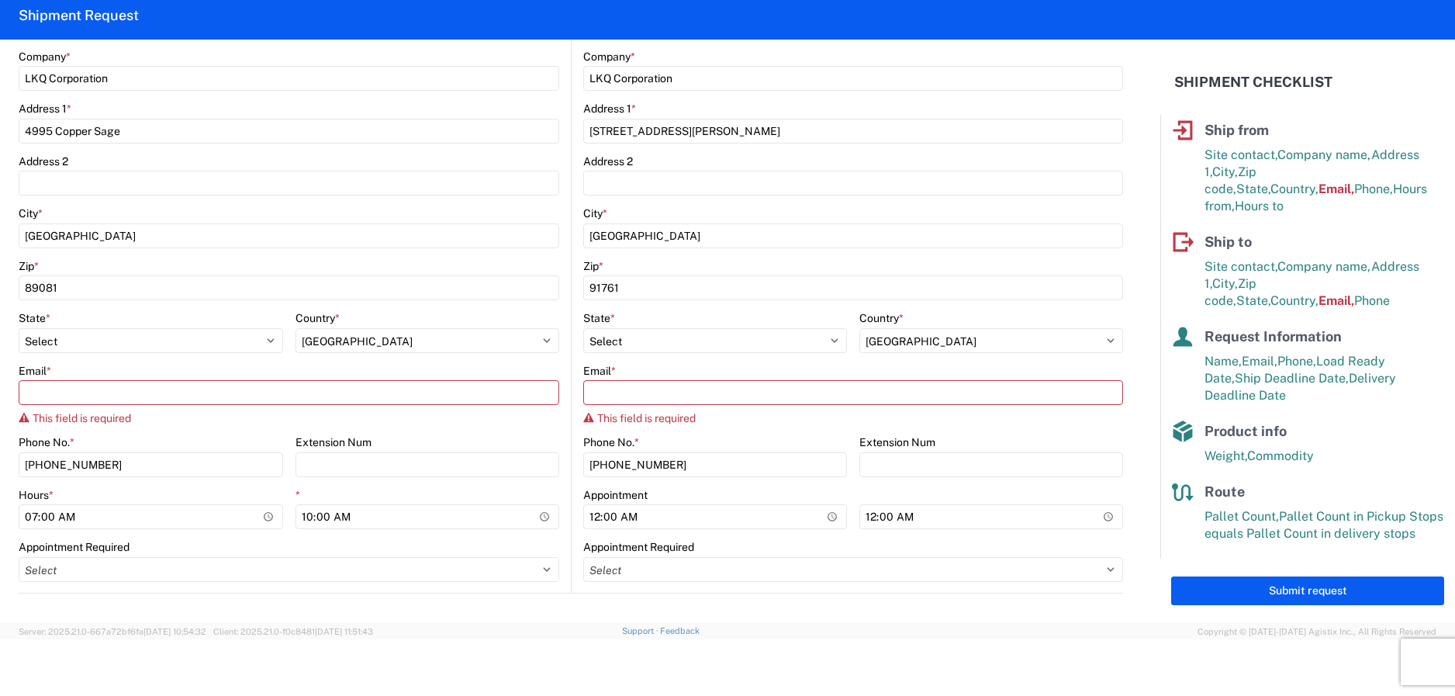
scroll to position [322, 0]
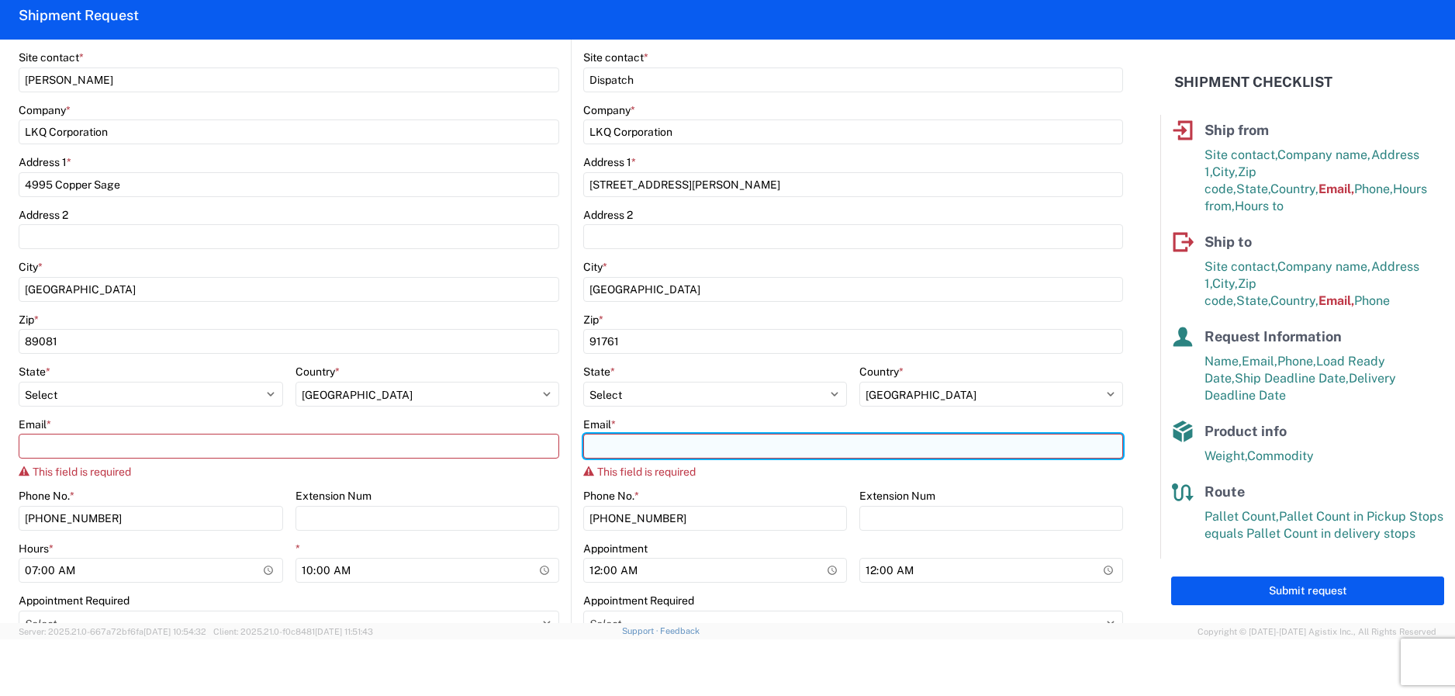
click at [709, 448] on input "Email *" at bounding box center [853, 446] width 540 height 25
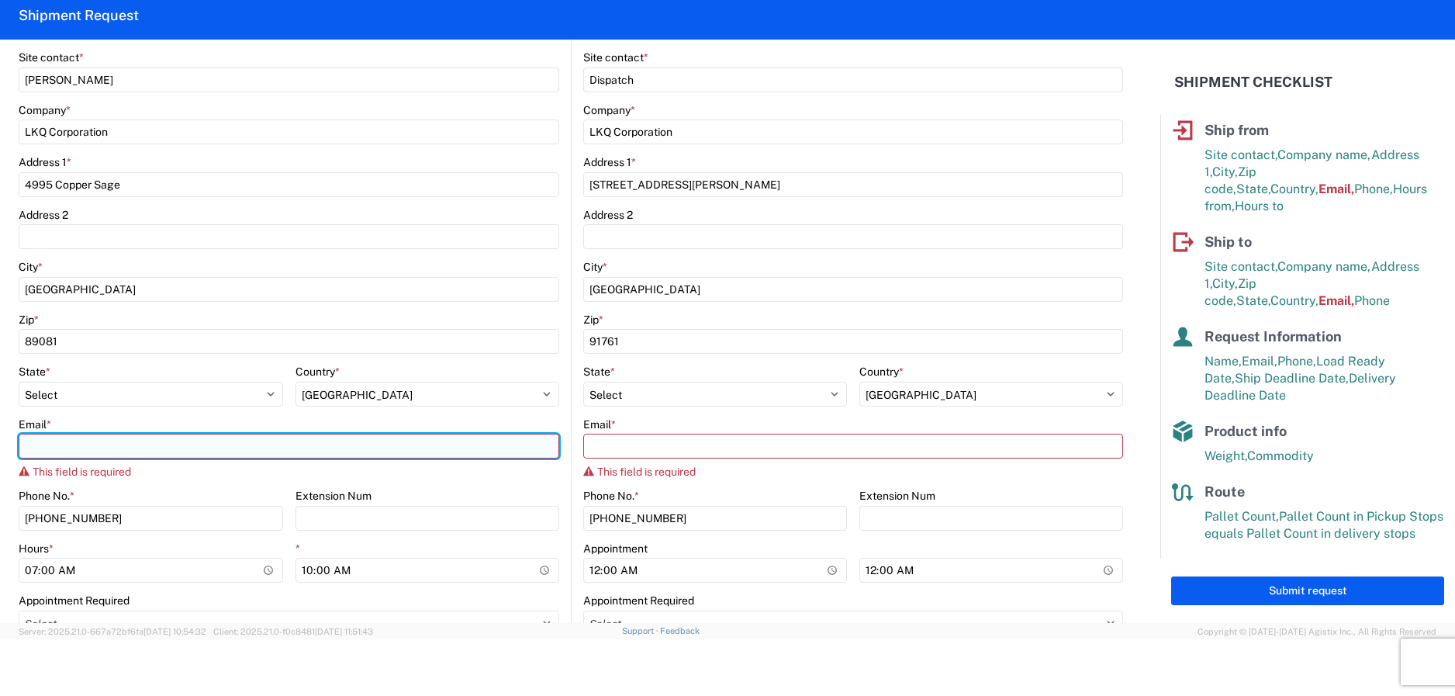
click at [212, 445] on input "Email *" at bounding box center [289, 446] width 541 height 25
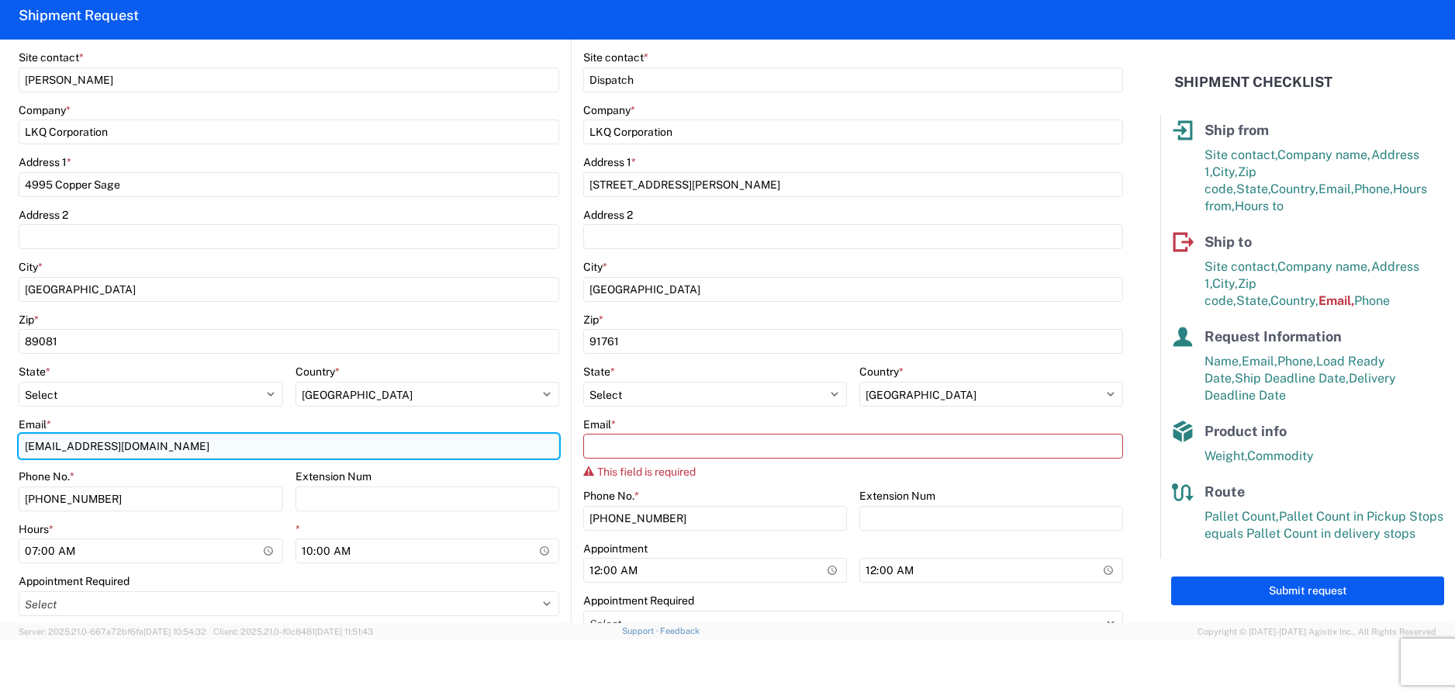
click at [213, 447] on input "Jxhornyak@lkqcorp.com" at bounding box center [289, 446] width 541 height 25
type input "Jxhornyak@lkqcorp.com"
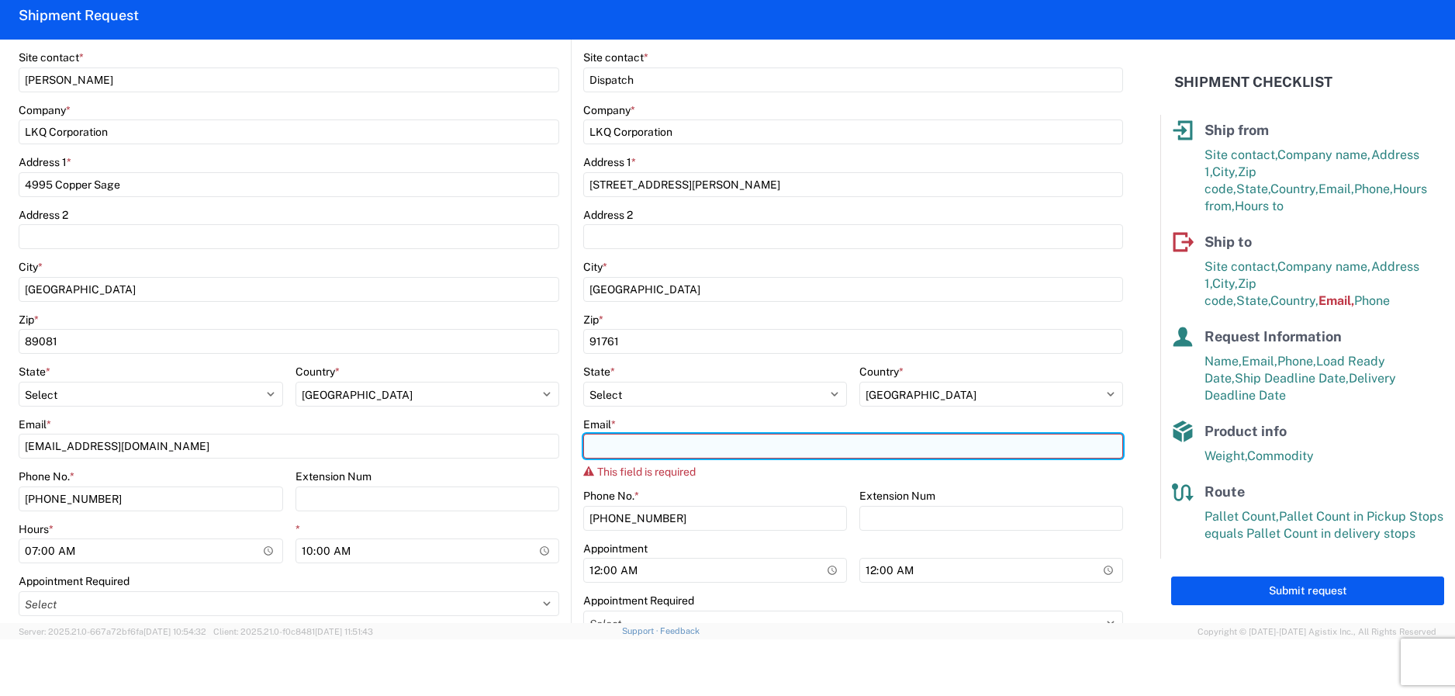
click at [646, 448] on input "Email *" at bounding box center [853, 446] width 540 height 25
type input "1"
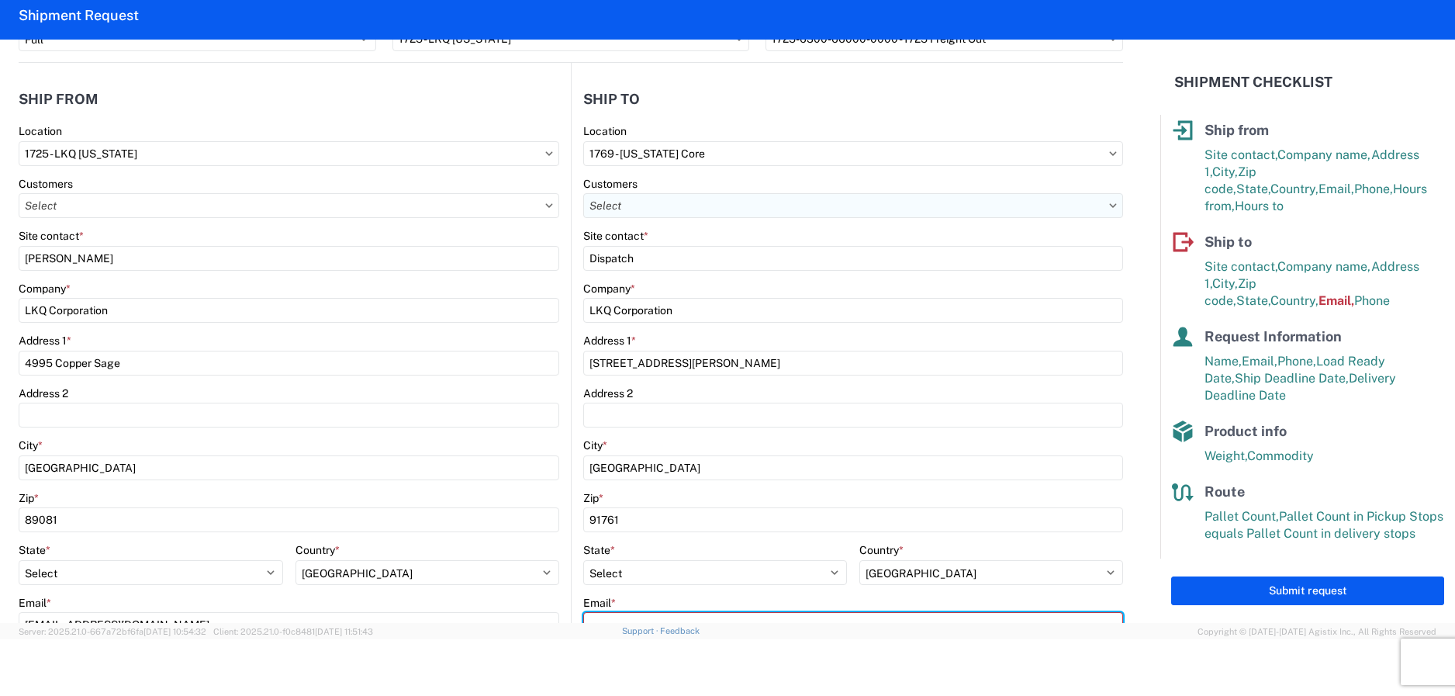
scroll to position [233, 0]
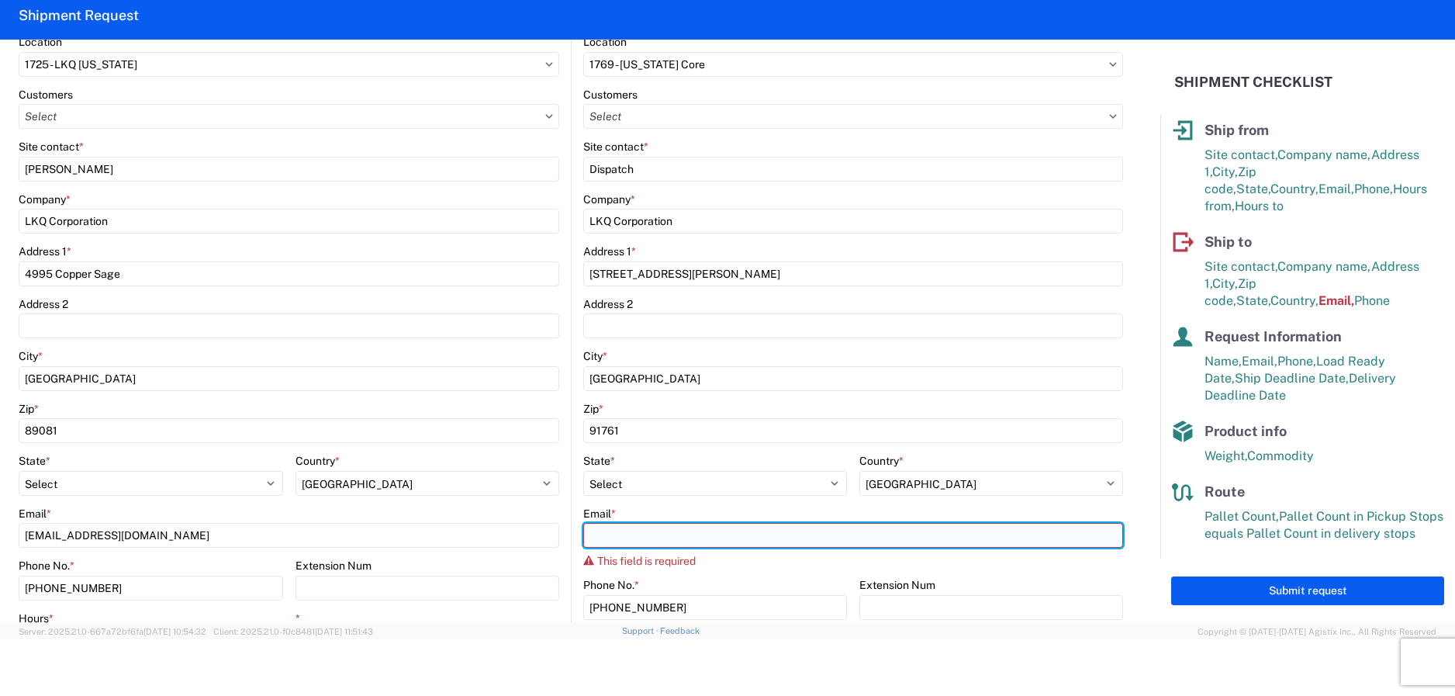
click at [884, 535] on input "Email *" at bounding box center [853, 535] width 540 height 25
click at [802, 532] on input "Email *" at bounding box center [853, 535] width 540 height 25
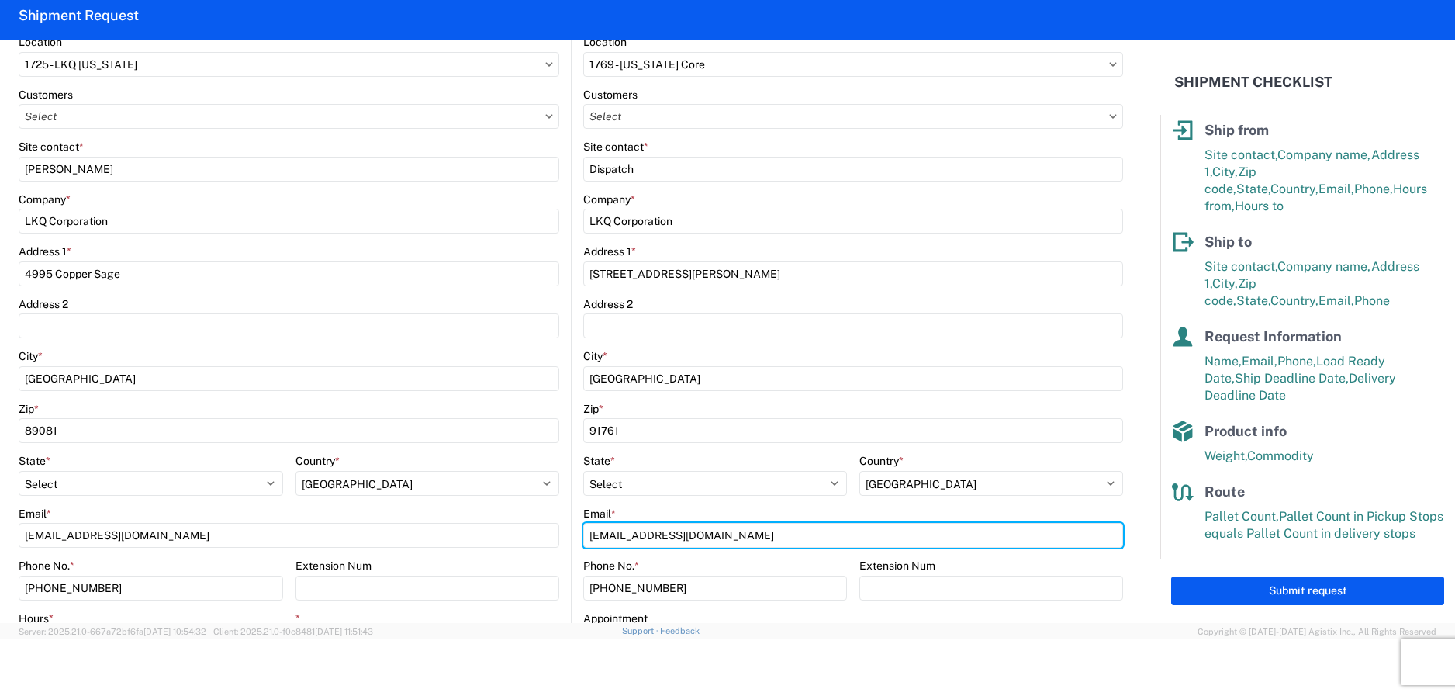
type input "msmetzger@lkqcorp.com"
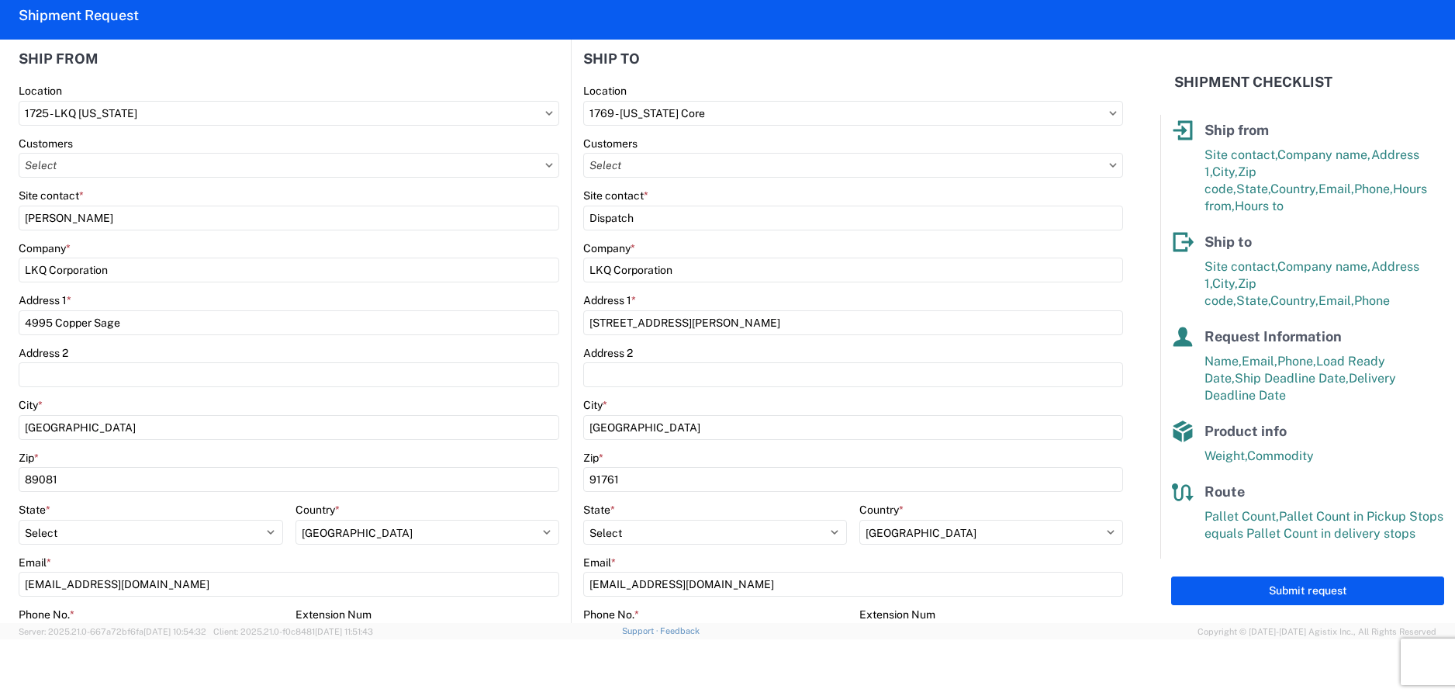
scroll to position [128, 0]
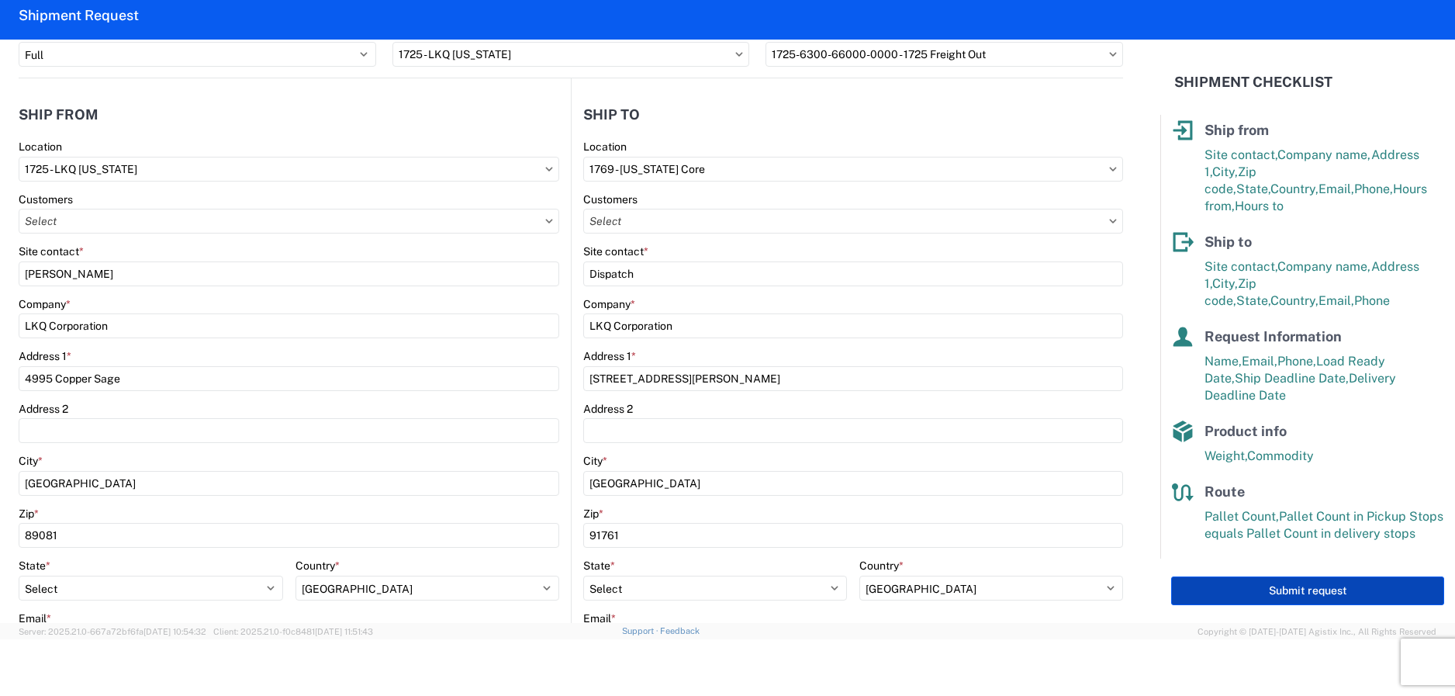
click at [1349, 586] on button "Submit request" at bounding box center [1307, 590] width 273 height 29
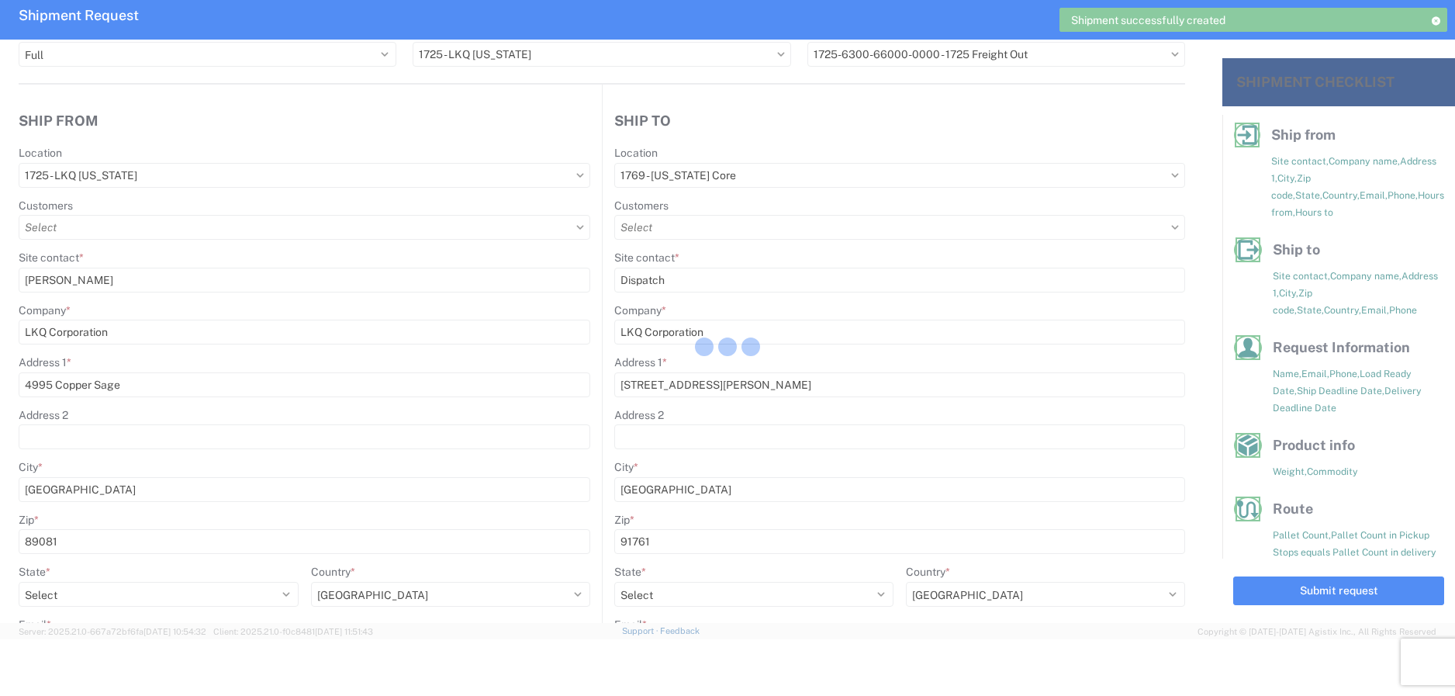
scroll to position [77, 0]
